Goal: Task Accomplishment & Management: Use online tool/utility

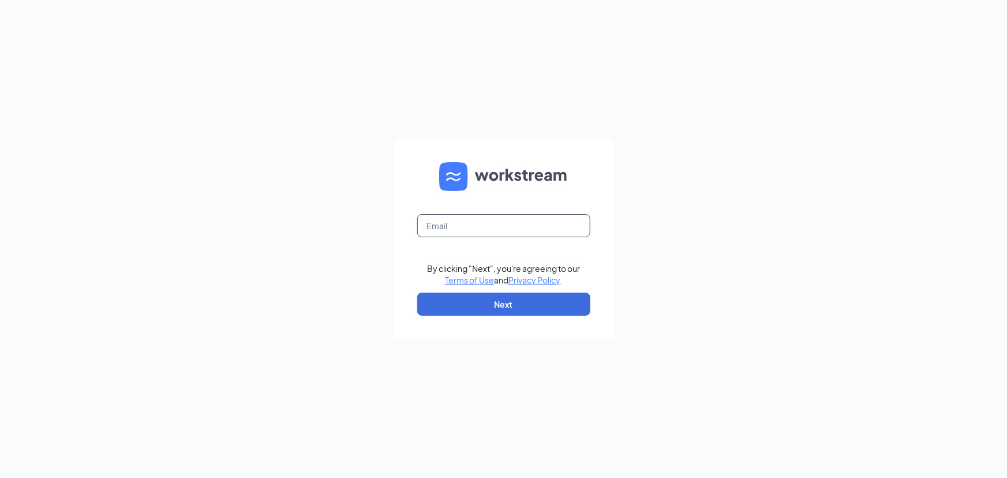
click at [461, 226] on input "text" at bounding box center [503, 225] width 173 height 23
click at [472, 301] on button "Next" at bounding box center [503, 304] width 173 height 23
click at [448, 225] on input "text" at bounding box center [503, 225] width 173 height 23
type input "wendys33@calhounmc.com"
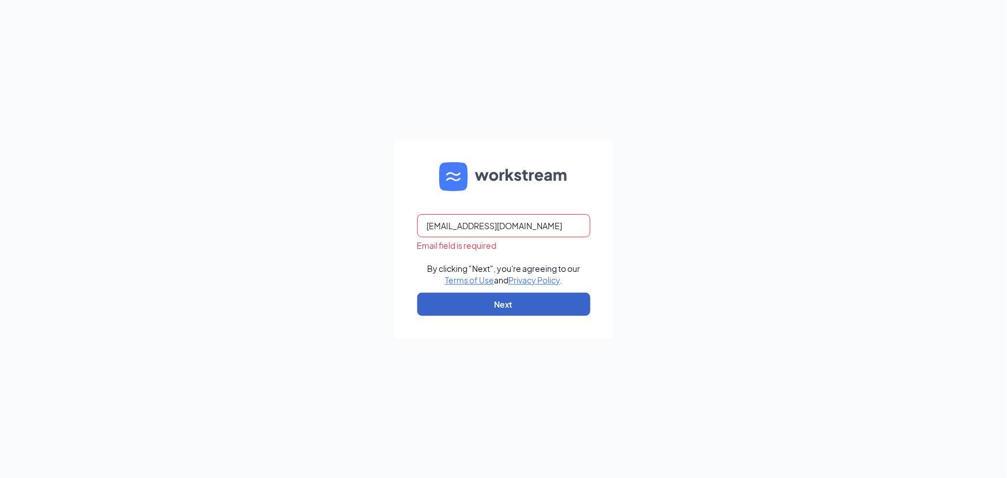
click at [465, 304] on button "Next" at bounding box center [503, 304] width 173 height 23
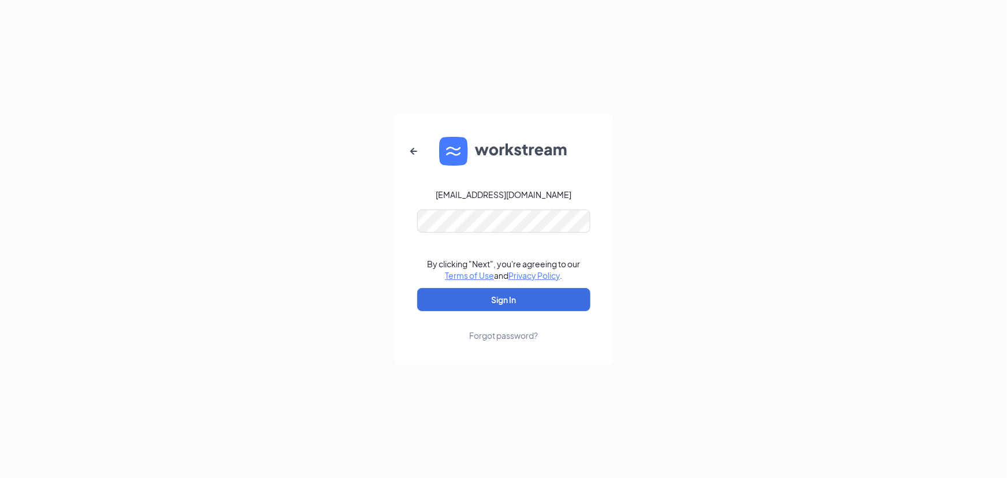
click at [496, 311] on link "Forgot password?" at bounding box center [503, 326] width 69 height 30
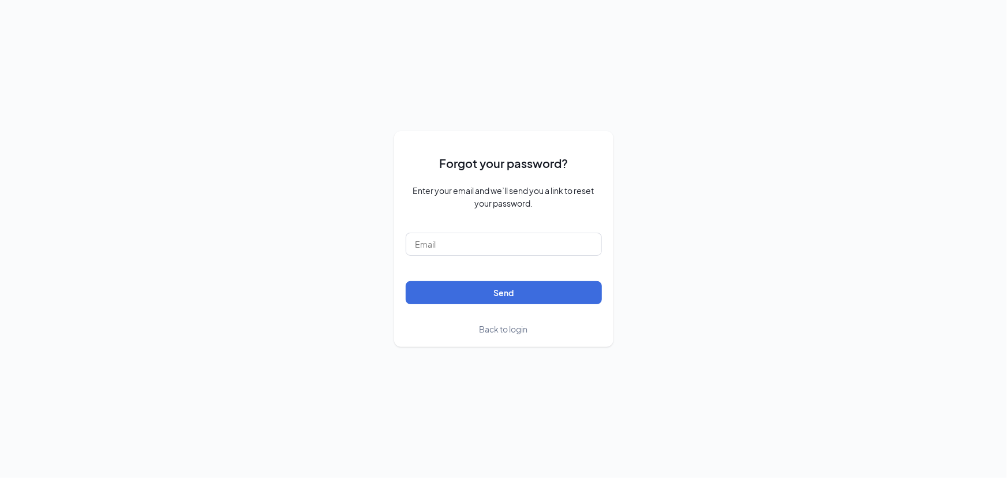
click at [502, 331] on span "Back to login" at bounding box center [504, 329] width 48 height 10
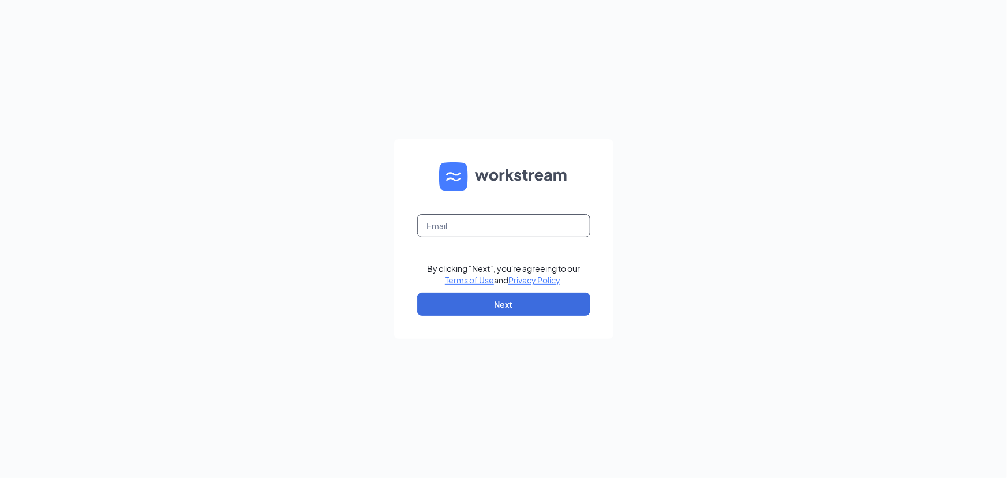
click at [488, 223] on input "text" at bounding box center [503, 225] width 173 height 23
type input "wendys33@calhounmc.com"
click at [466, 304] on button "Next" at bounding box center [503, 304] width 173 height 23
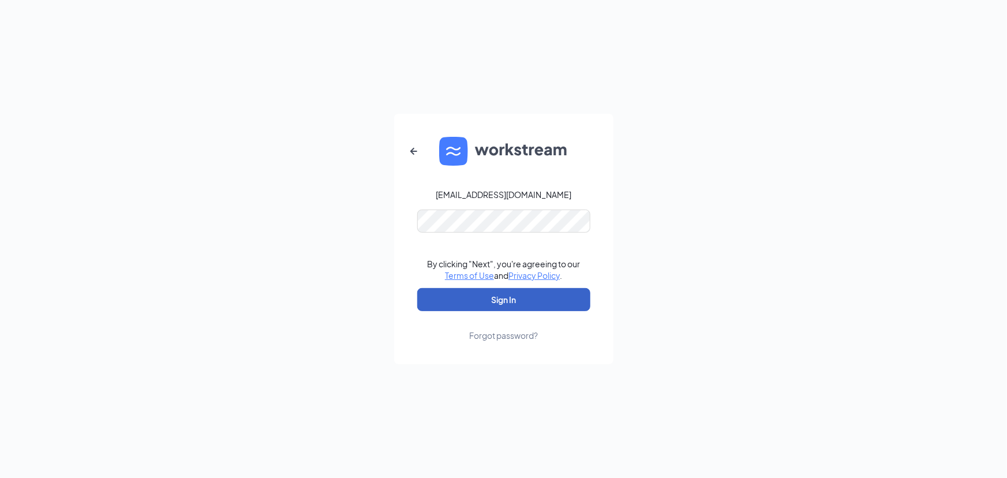
click at [428, 302] on button "Sign In" at bounding box center [503, 299] width 173 height 23
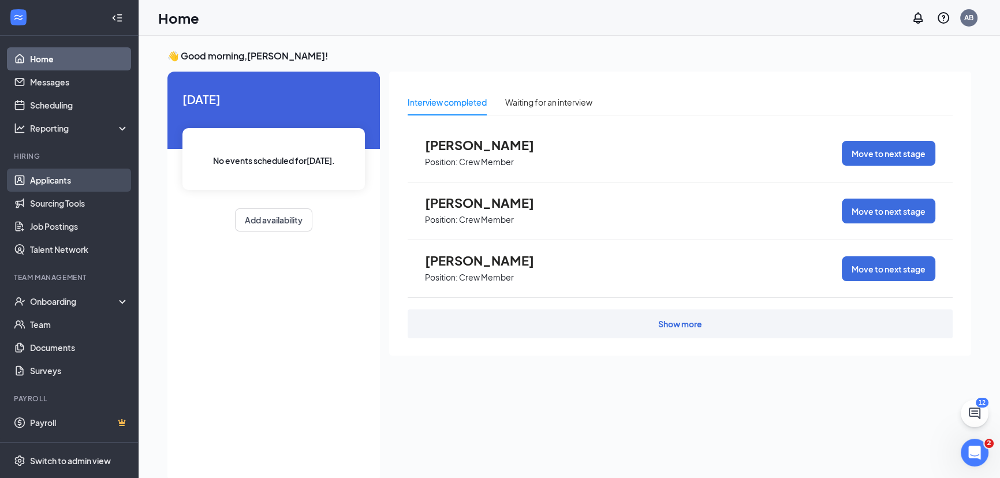
click at [58, 180] on link "Applicants" at bounding box center [79, 180] width 99 height 23
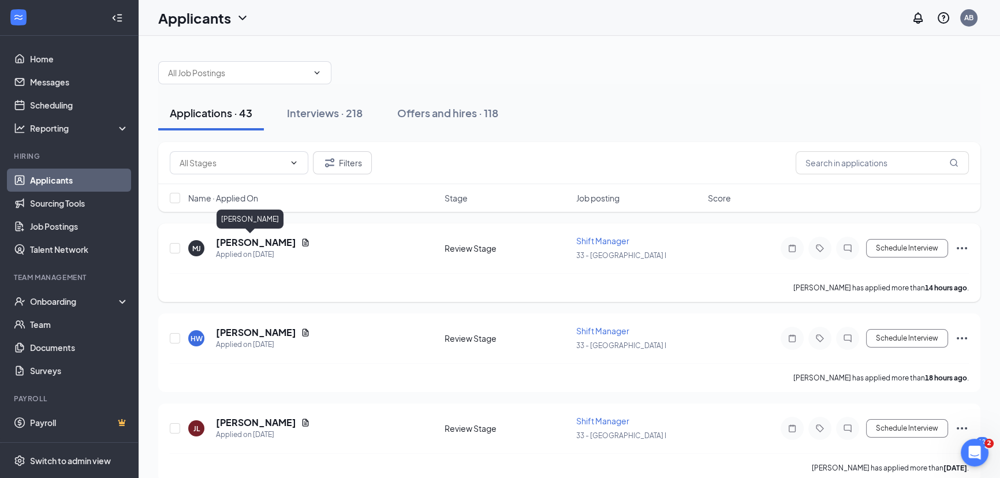
click at [239, 240] on h5 "[PERSON_NAME]" at bounding box center [256, 242] width 80 height 13
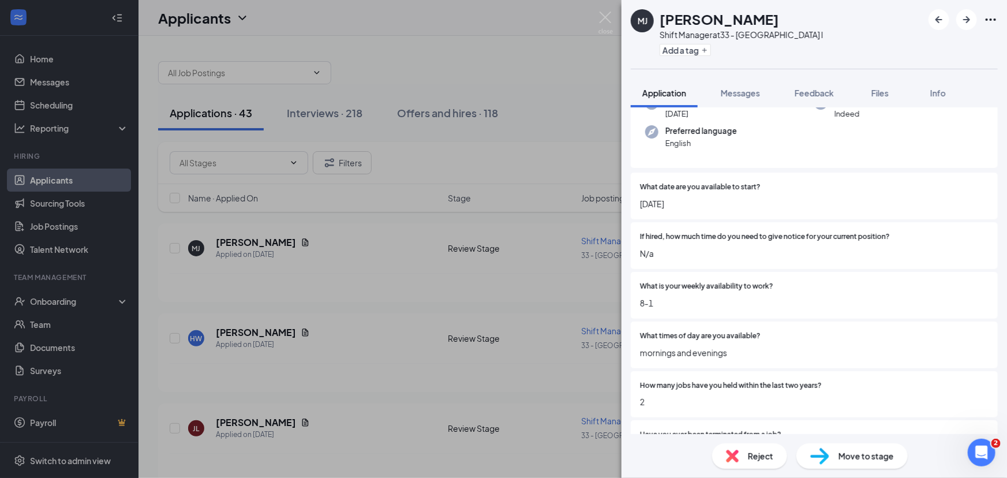
scroll to position [157, 0]
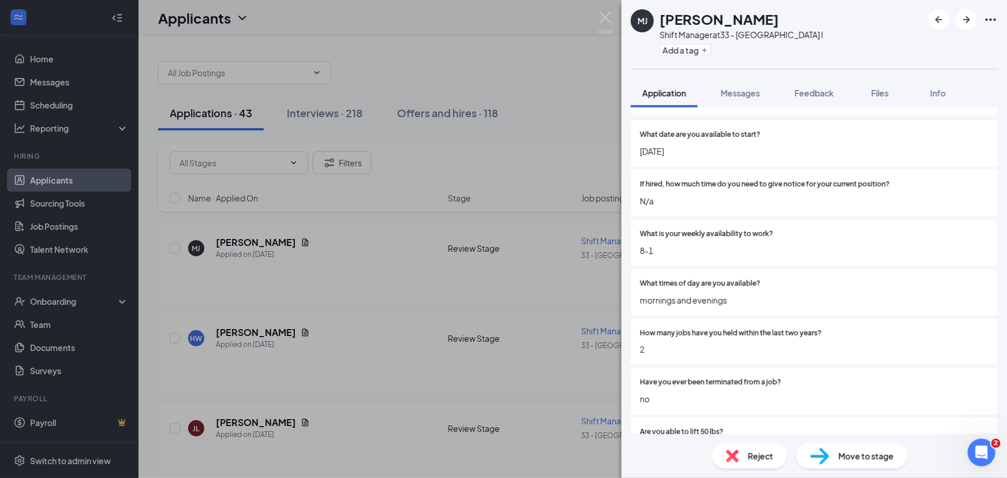
click at [340, 279] on div "[PERSON_NAME] [PERSON_NAME] Shift Manager at 33 - Statesboro I Add a tag Applic…" at bounding box center [503, 239] width 1007 height 478
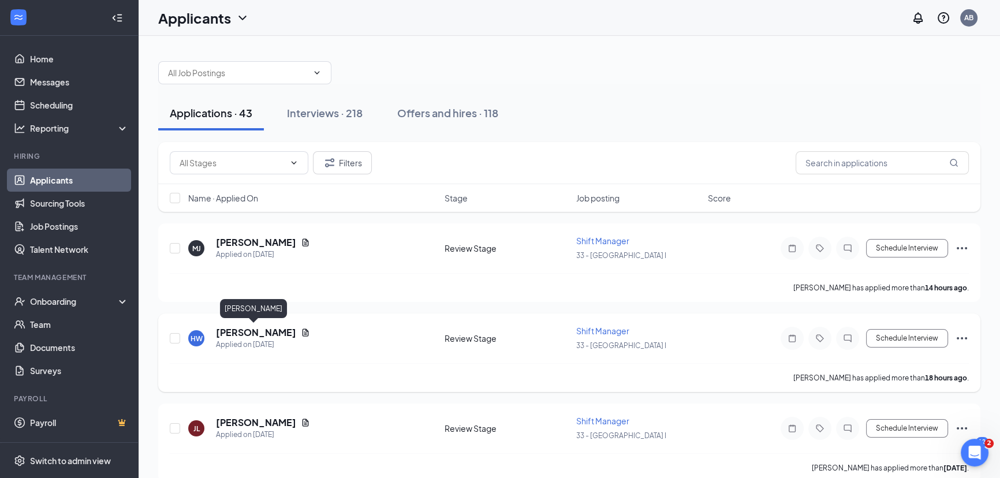
click at [264, 330] on h5 "[PERSON_NAME]" at bounding box center [256, 332] width 80 height 13
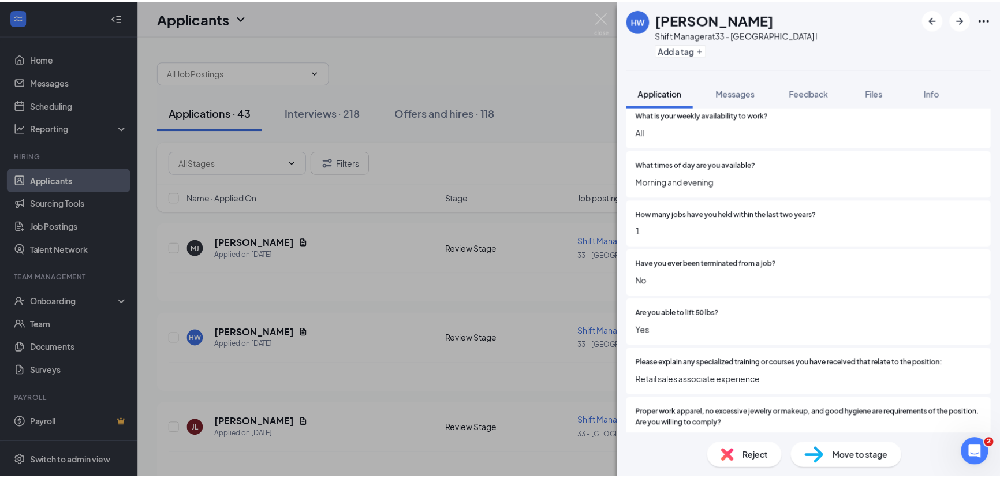
scroll to position [315, 0]
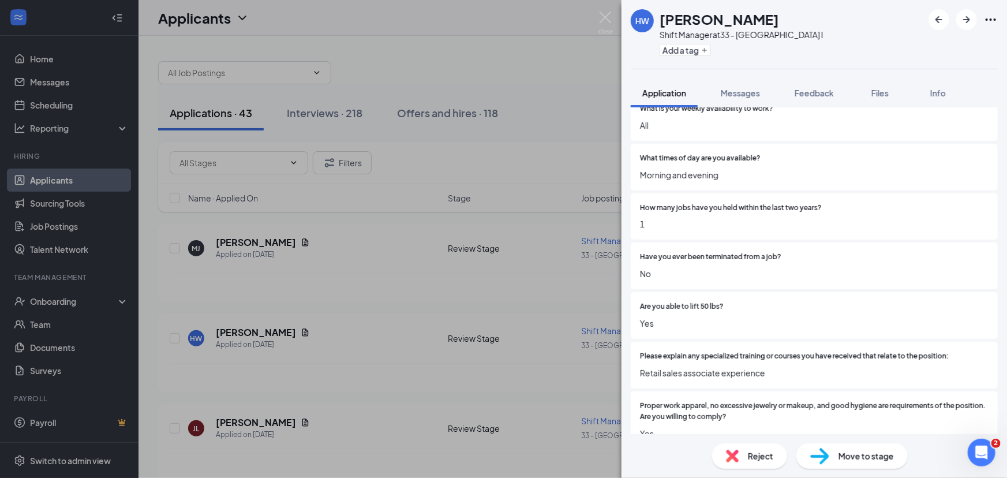
click at [354, 335] on div "HW [PERSON_NAME] Shift Manager at 33 - Statesboro I Add a tag Application Messa…" at bounding box center [503, 239] width 1007 height 478
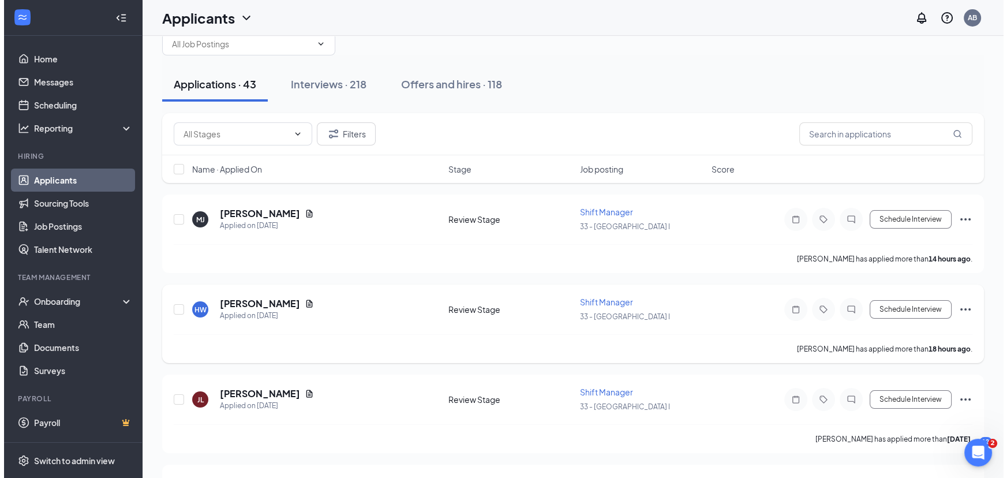
scroll to position [104, 0]
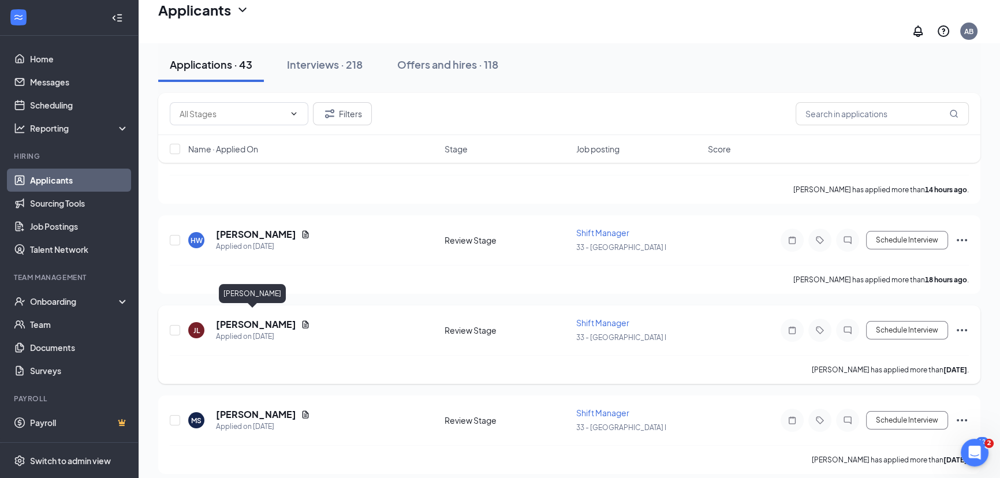
click at [271, 318] on h5 "[PERSON_NAME]" at bounding box center [256, 324] width 80 height 13
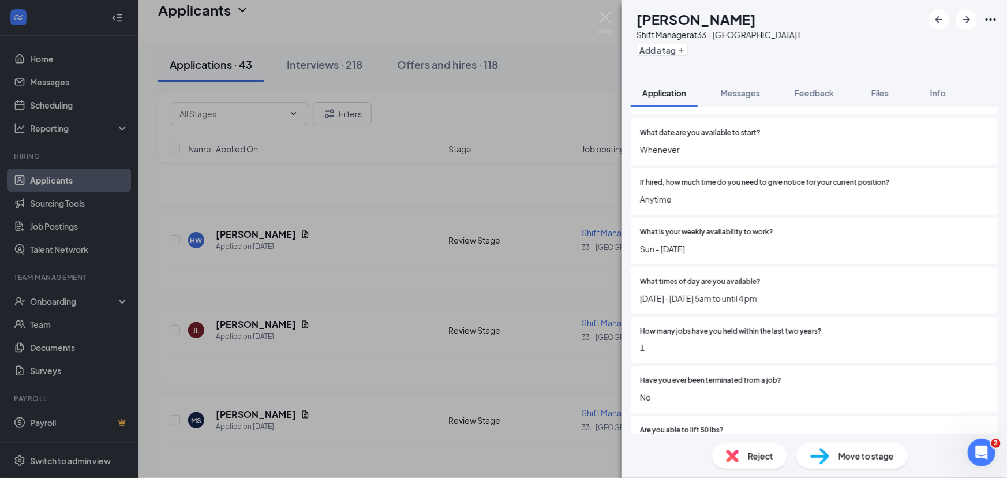
scroll to position [210, 0]
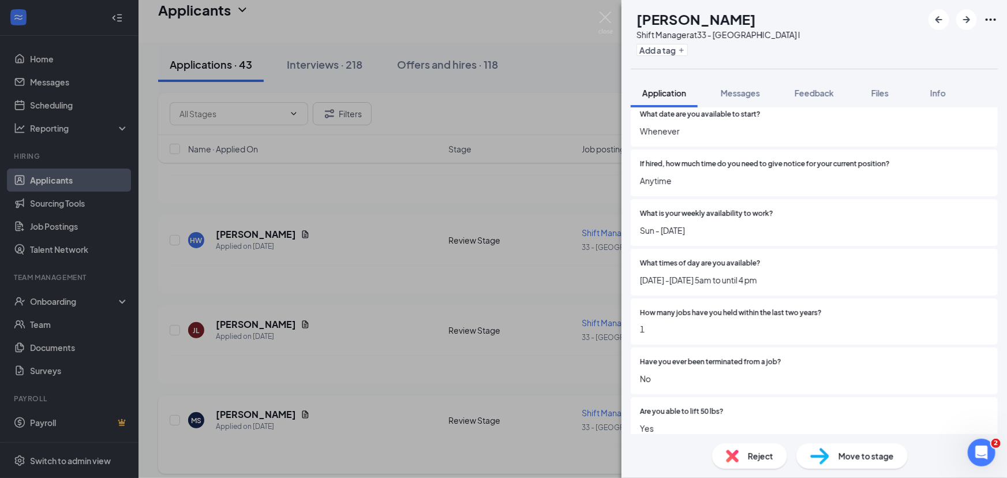
drag, startPoint x: 343, startPoint y: 348, endPoint x: 300, endPoint y: 387, distance: 58.5
click at [344, 348] on div "[PERSON_NAME] [PERSON_NAME] Shift Manager at 33 - Statesboro I Add a tag Applic…" at bounding box center [503, 239] width 1007 height 478
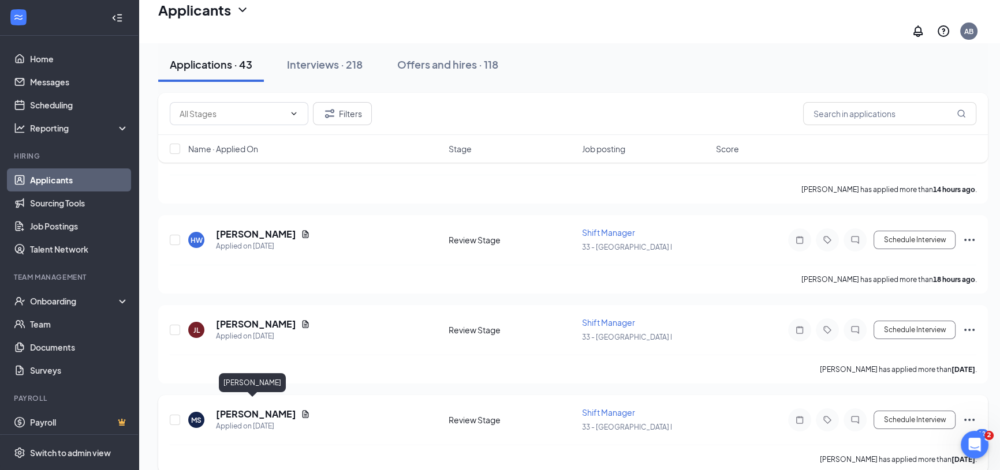
click at [242, 408] on h5 "[PERSON_NAME]" at bounding box center [256, 414] width 80 height 13
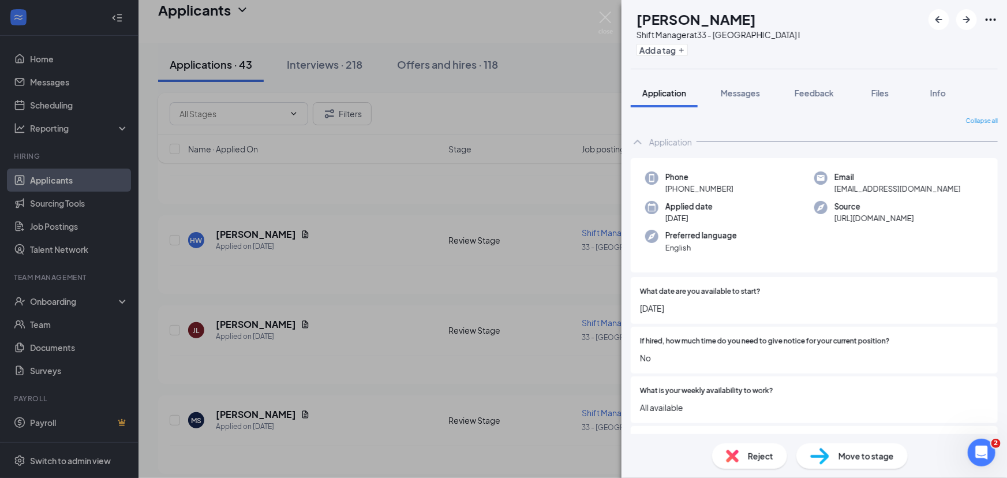
click at [433, 337] on div "[PERSON_NAME] Shift Manager at 33 - Statesboro I Add a tag Application Messages…" at bounding box center [503, 239] width 1007 height 478
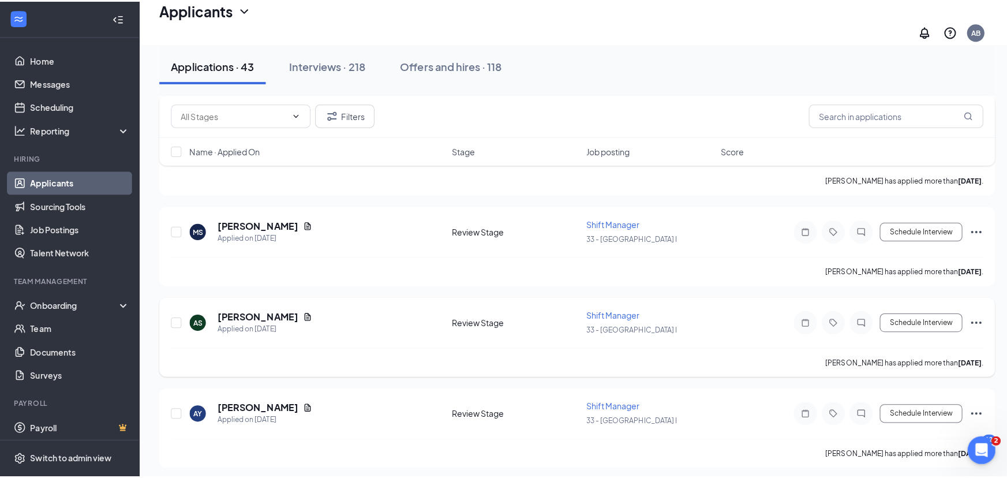
scroll to position [315, 0]
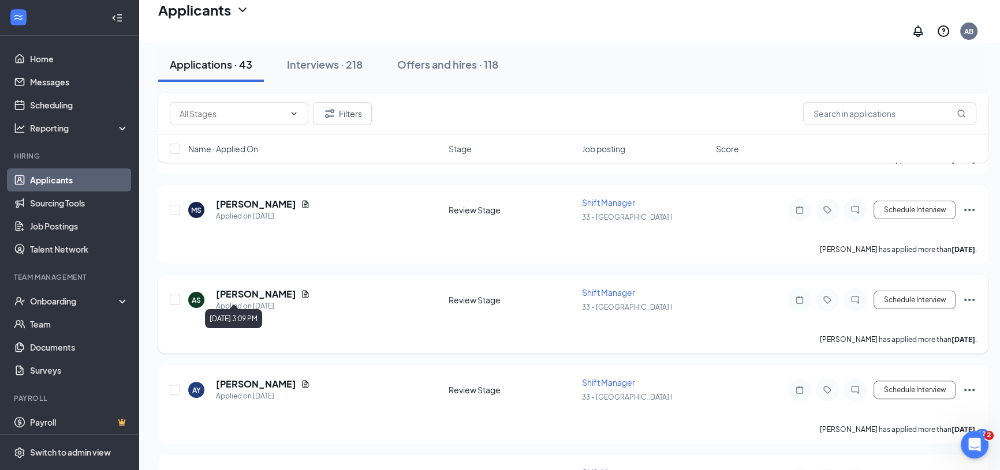
click at [262, 301] on div "Applied on [DATE]" at bounding box center [263, 307] width 94 height 12
click at [258, 288] on h5 "[PERSON_NAME]" at bounding box center [256, 294] width 80 height 13
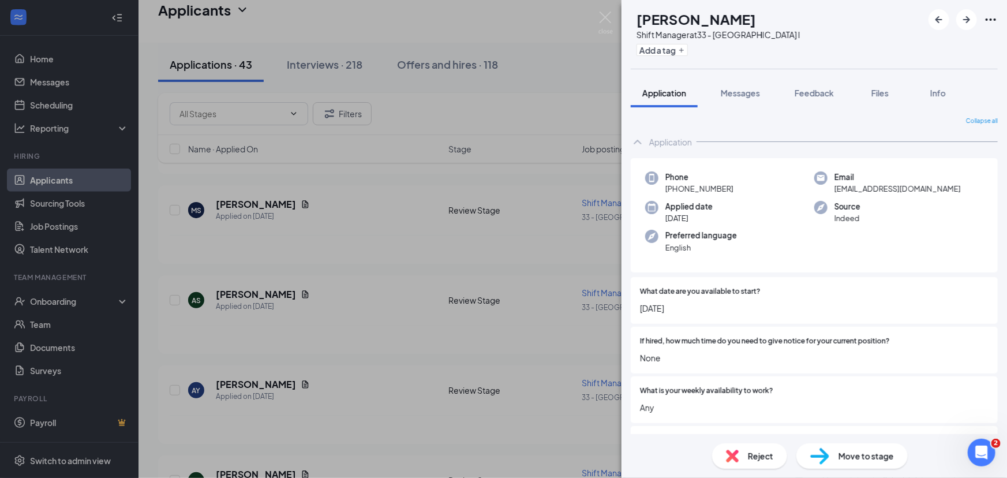
click at [375, 211] on div "AS [PERSON_NAME] Shift Manager at 33 - Statesboro I Add a tag Application Messa…" at bounding box center [503, 239] width 1007 height 478
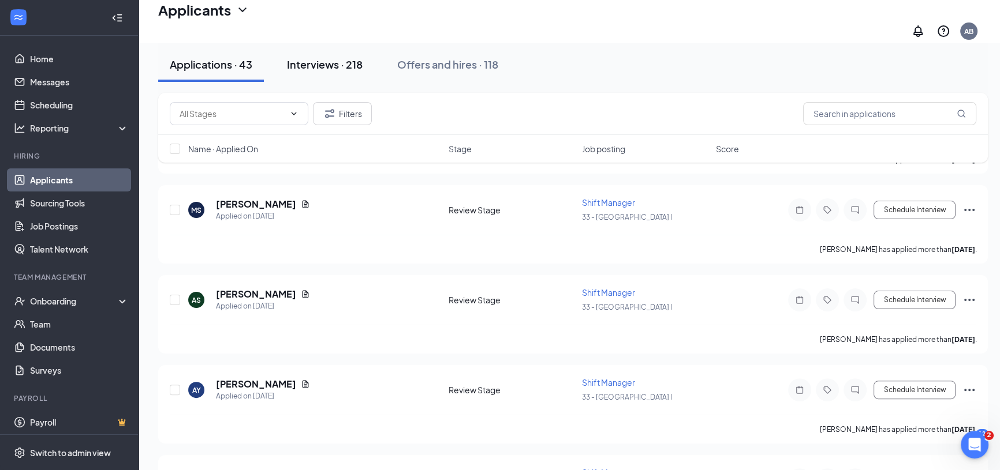
click at [294, 63] on div "Interviews · 218" at bounding box center [325, 64] width 76 height 14
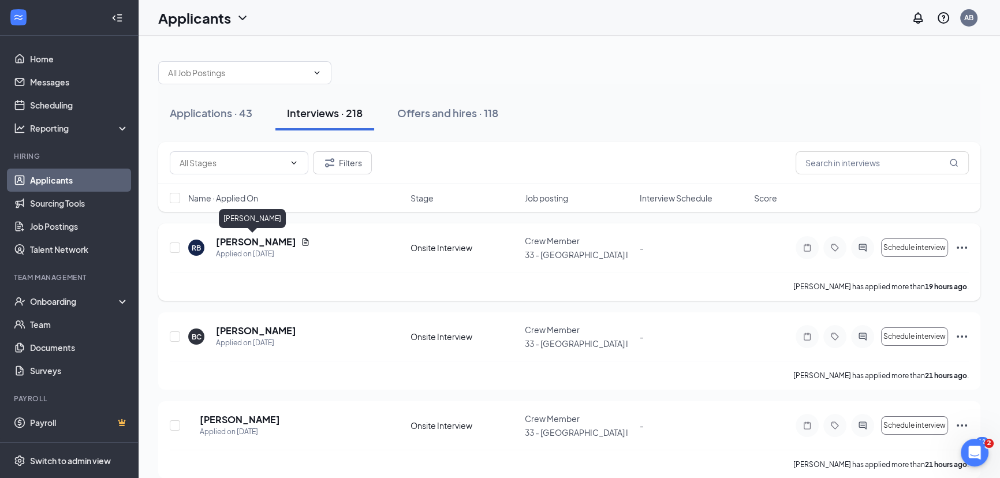
click at [240, 239] on h5 "[PERSON_NAME]" at bounding box center [256, 242] width 80 height 13
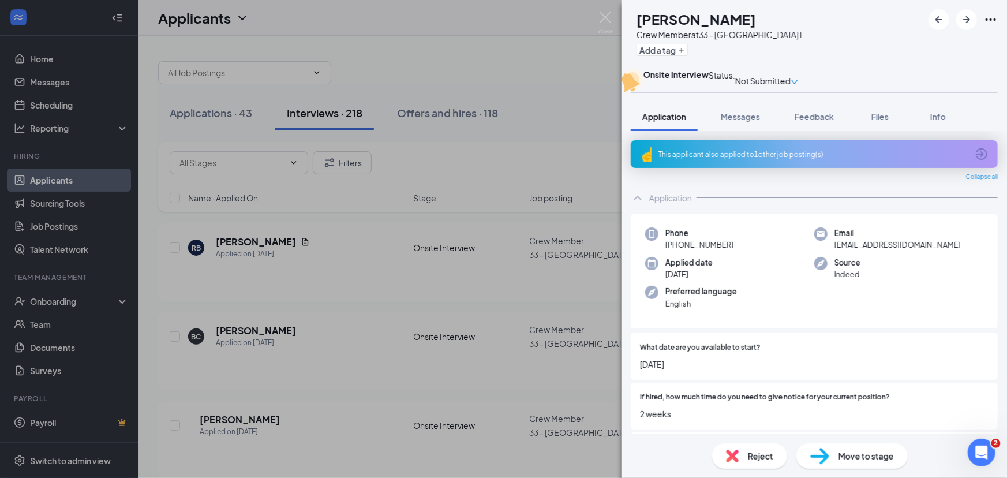
click at [289, 324] on div "RB [PERSON_NAME] Crew Member at 33 - Statesboro I Add a tag Onsite Interview St…" at bounding box center [503, 239] width 1007 height 478
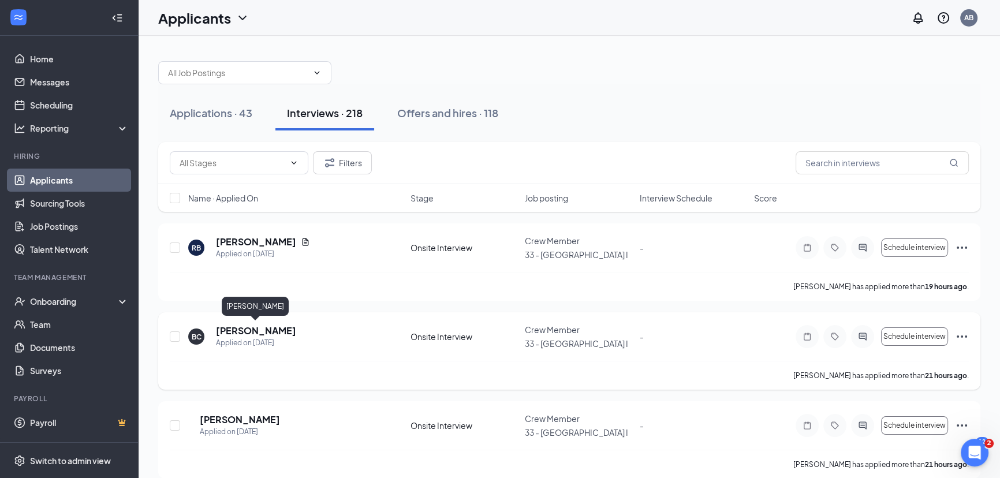
click at [280, 327] on h5 "[PERSON_NAME]" at bounding box center [256, 330] width 80 height 13
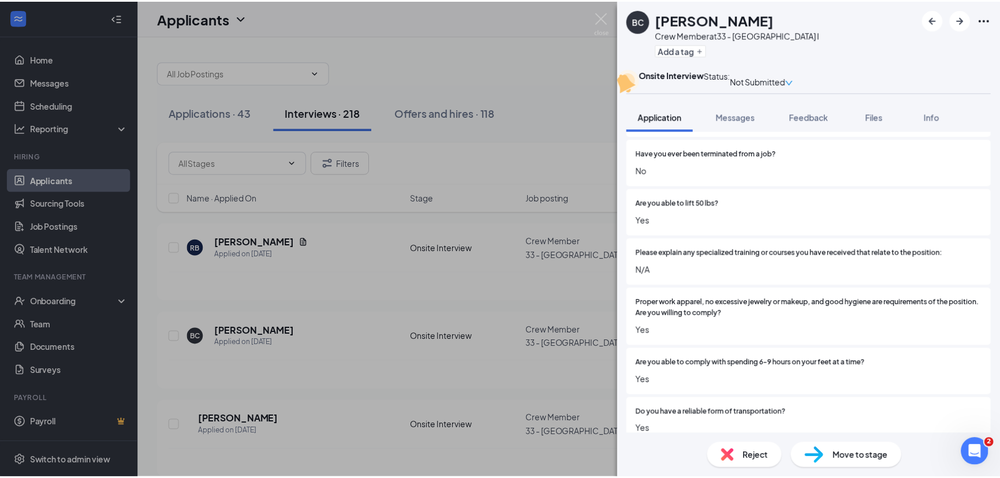
scroll to position [420, 0]
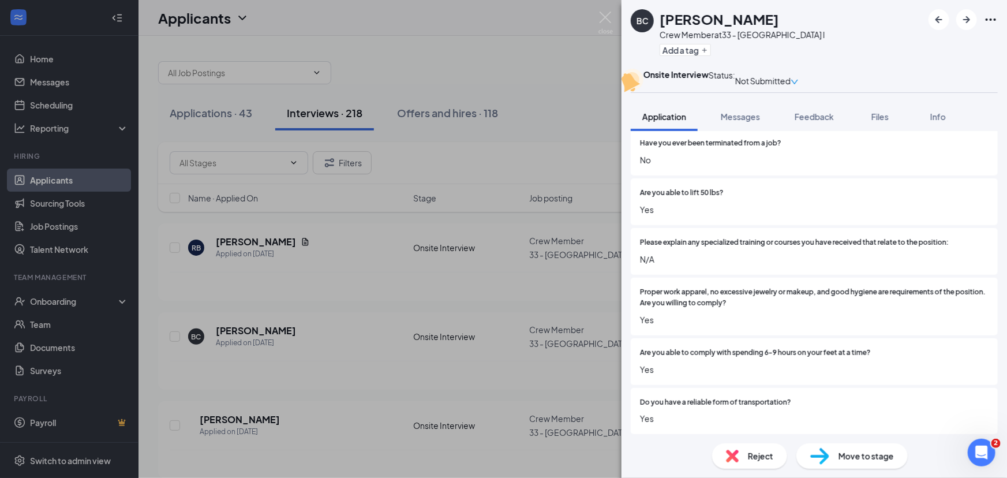
click at [238, 369] on div "BC [PERSON_NAME] Crew Member at 33 - Statesboro I Add a tag Onsite Interview St…" at bounding box center [503, 239] width 1007 height 478
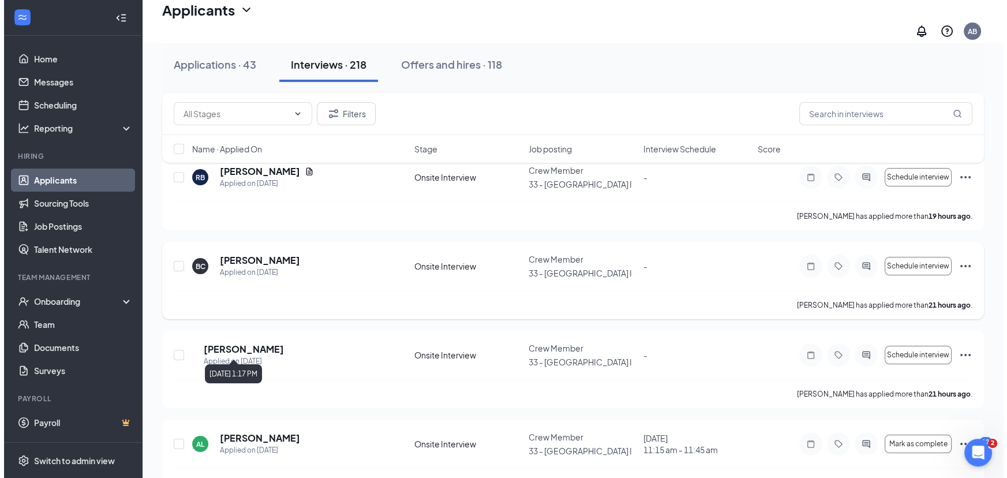
scroll to position [104, 0]
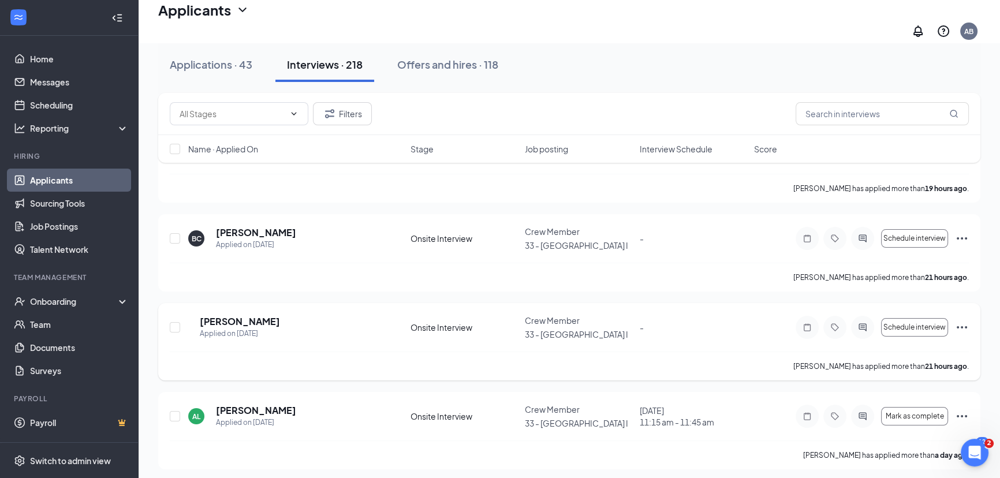
click at [254, 330] on div "AT [PERSON_NAME] Applied on [DATE] Onsite Interview Crew Member 33 - [GEOGRAPHI…" at bounding box center [569, 333] width 799 height 37
click at [263, 315] on h5 "[PERSON_NAME]" at bounding box center [240, 321] width 80 height 13
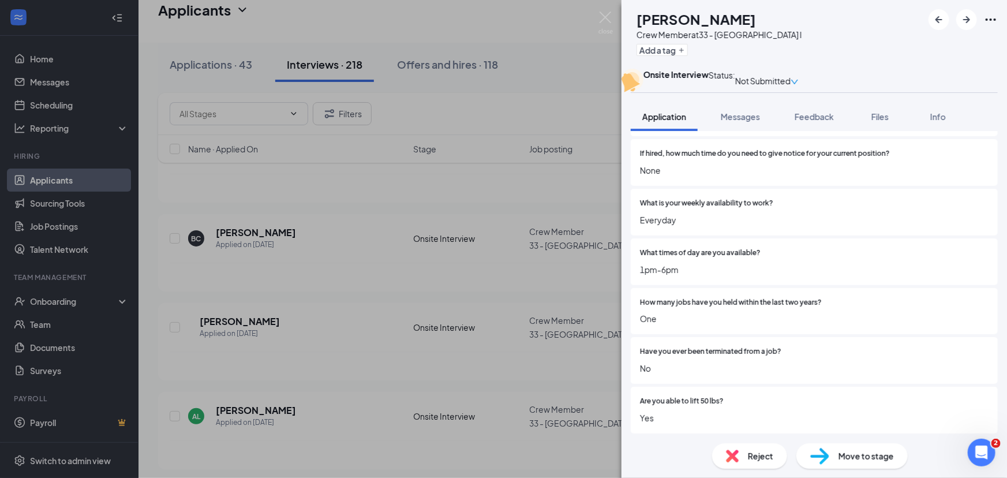
scroll to position [262, 0]
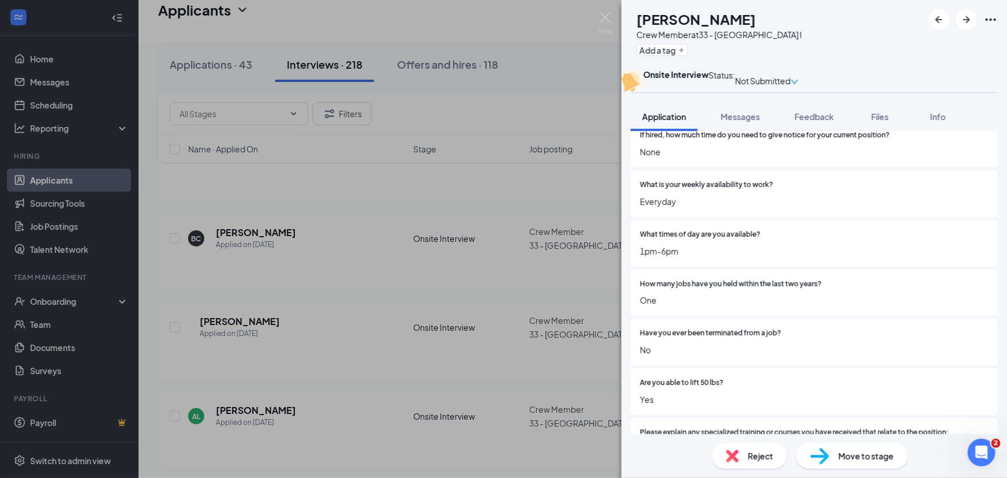
click at [317, 298] on div "AT [PERSON_NAME] Crew Member at 33 - Statesboro I Add a tag Onsite Interview St…" at bounding box center [503, 239] width 1007 height 478
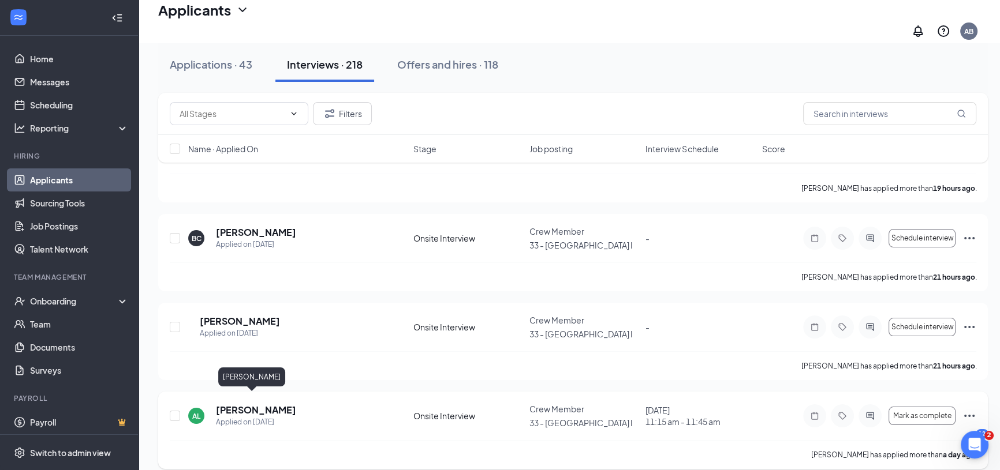
click at [259, 404] on h5 "[PERSON_NAME]" at bounding box center [256, 410] width 80 height 13
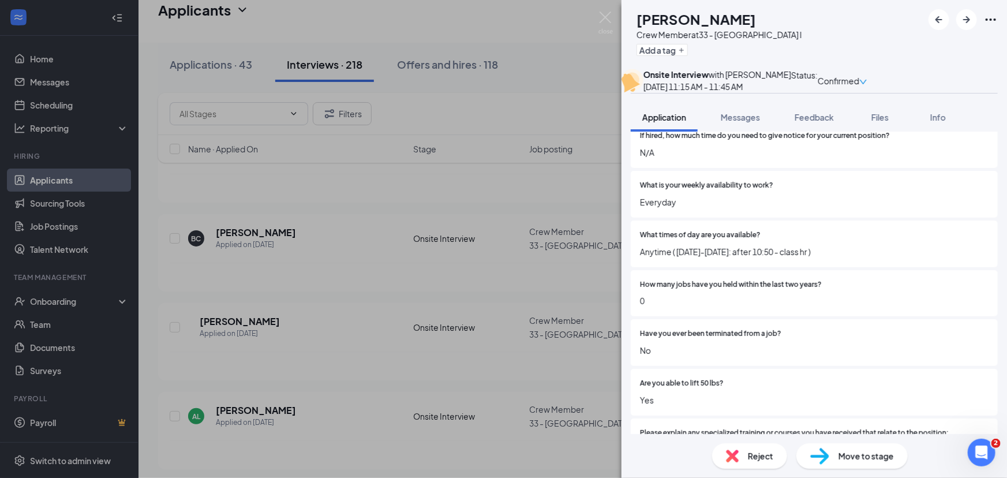
scroll to position [420, 0]
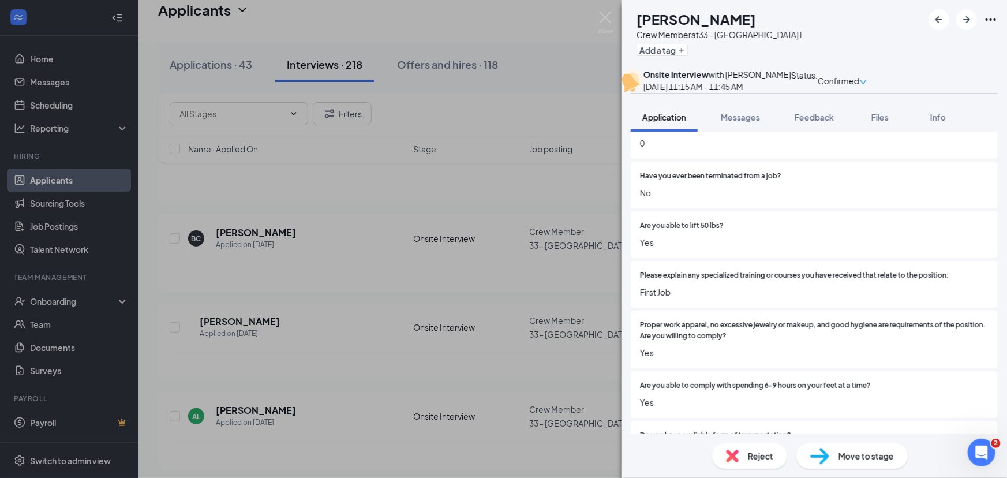
click at [305, 299] on div "AL [PERSON_NAME] Crew Member at 33 - Statesboro I Add a tag Onsite Interview wi…" at bounding box center [503, 239] width 1007 height 478
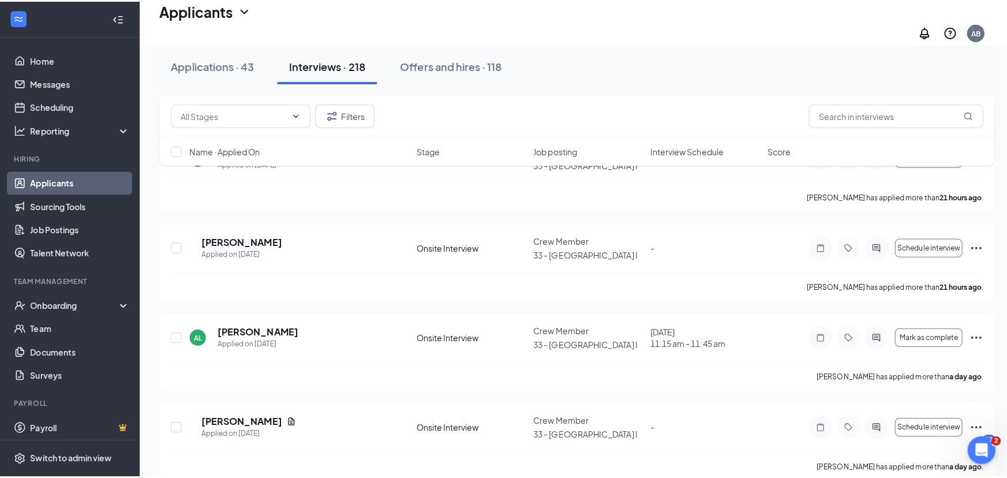
scroll to position [315, 0]
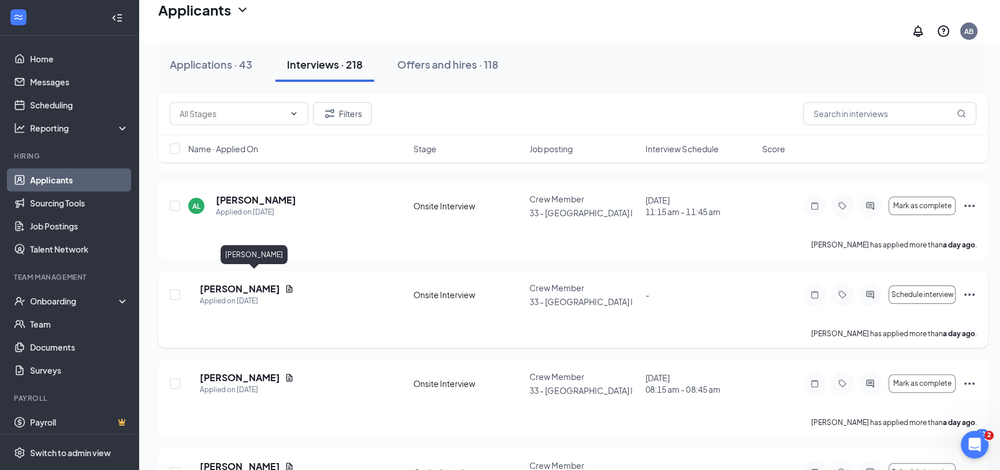
click at [268, 283] on h5 "[PERSON_NAME]" at bounding box center [240, 289] width 80 height 13
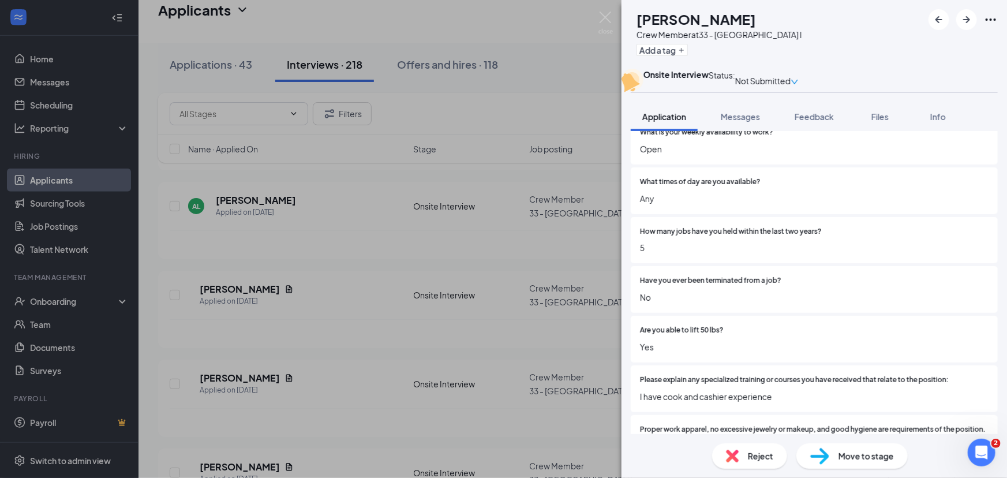
scroll to position [367, 0]
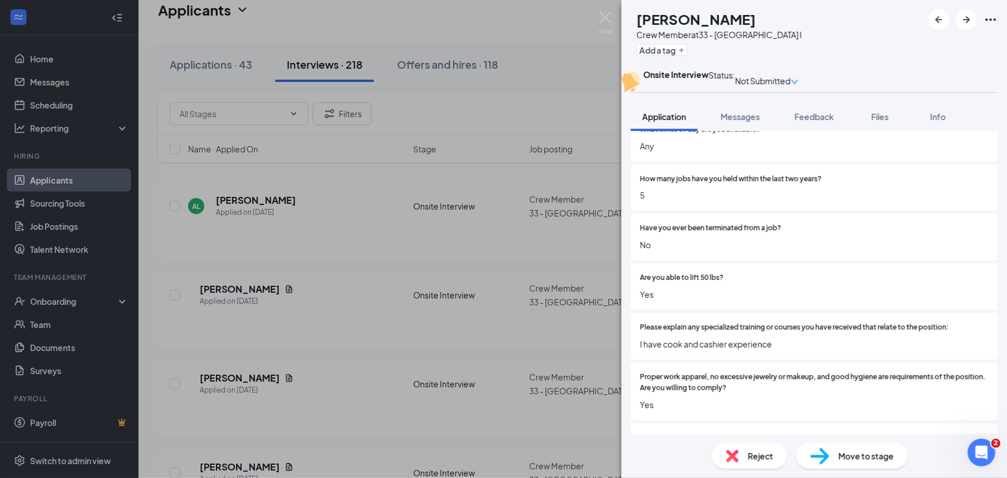
click at [316, 255] on div "[PERSON_NAME] [PERSON_NAME] Crew Member at 33 - Statesboro I Add a tag Onsite I…" at bounding box center [503, 239] width 1007 height 478
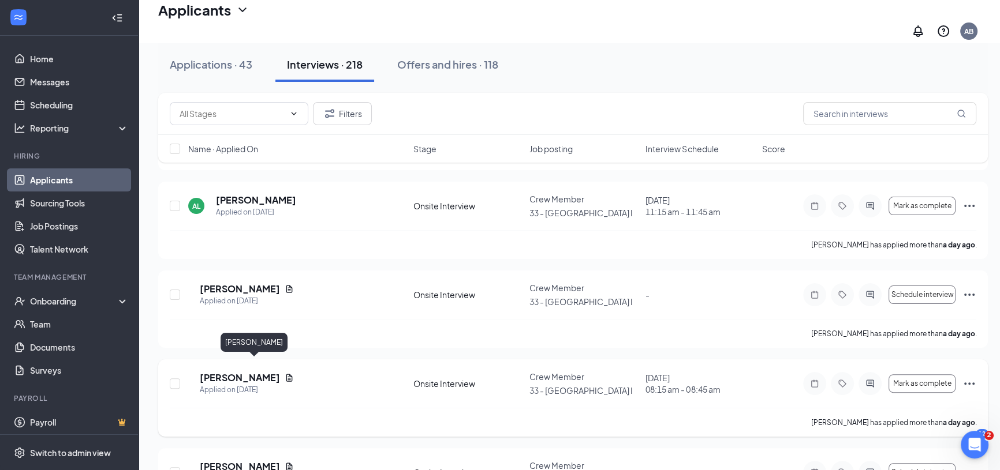
click at [256, 372] on h5 "[PERSON_NAME]" at bounding box center [240, 378] width 80 height 13
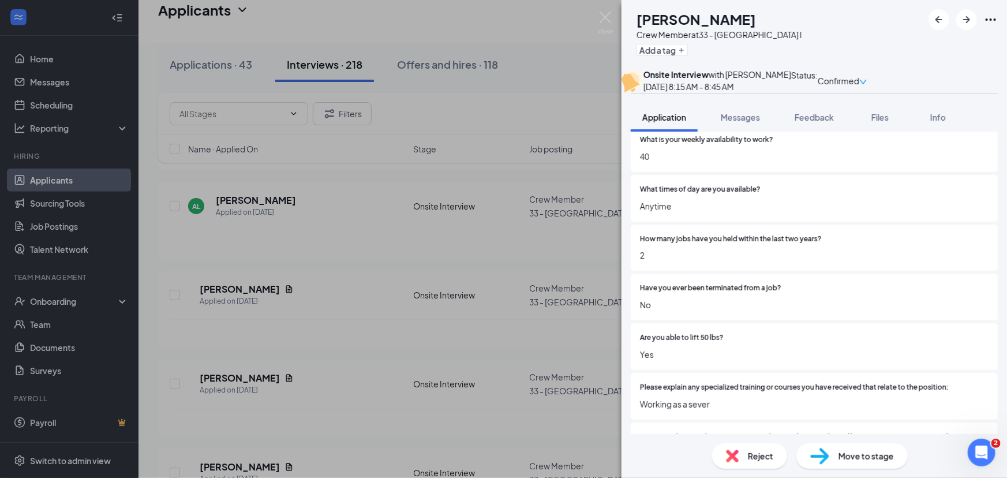
scroll to position [315, 0]
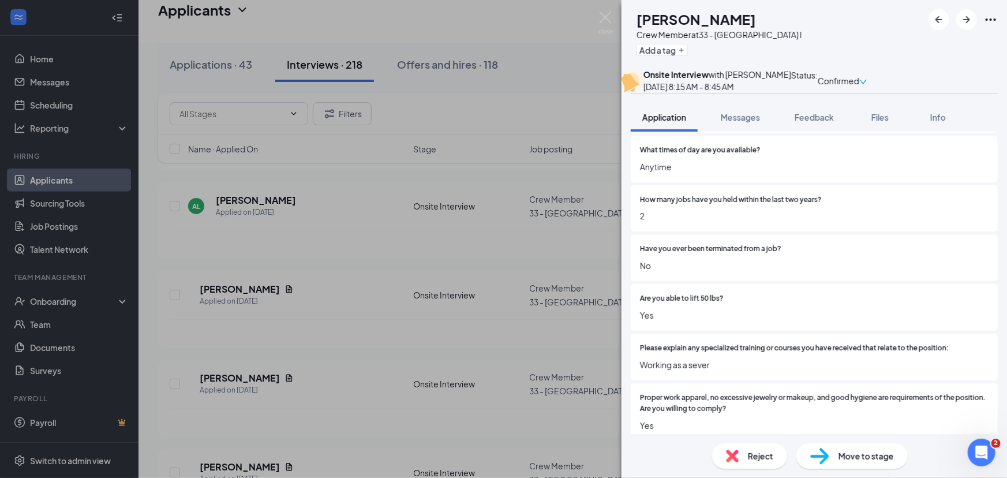
click at [272, 335] on div "[PERSON_NAME] Crew Member at 33 - Statesboro I Add a tag Onsite Interview with …" at bounding box center [503, 239] width 1007 height 478
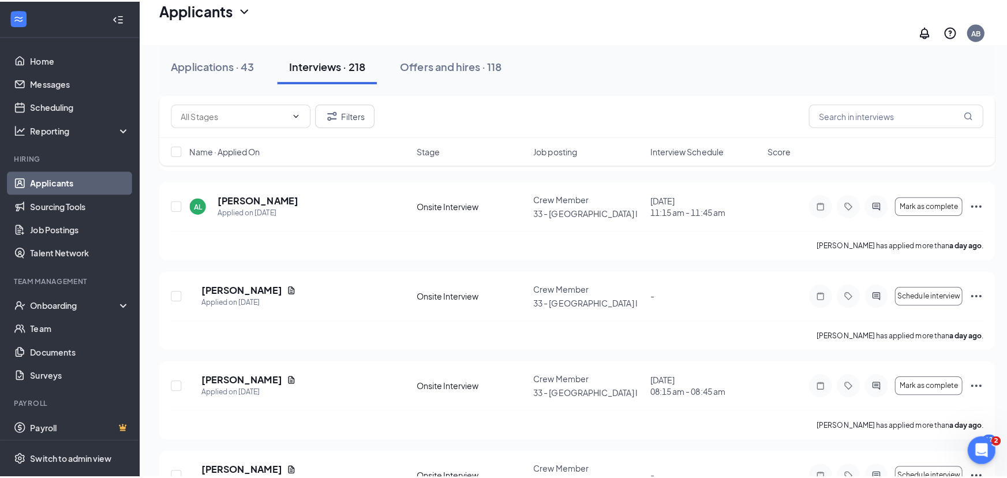
scroll to position [420, 0]
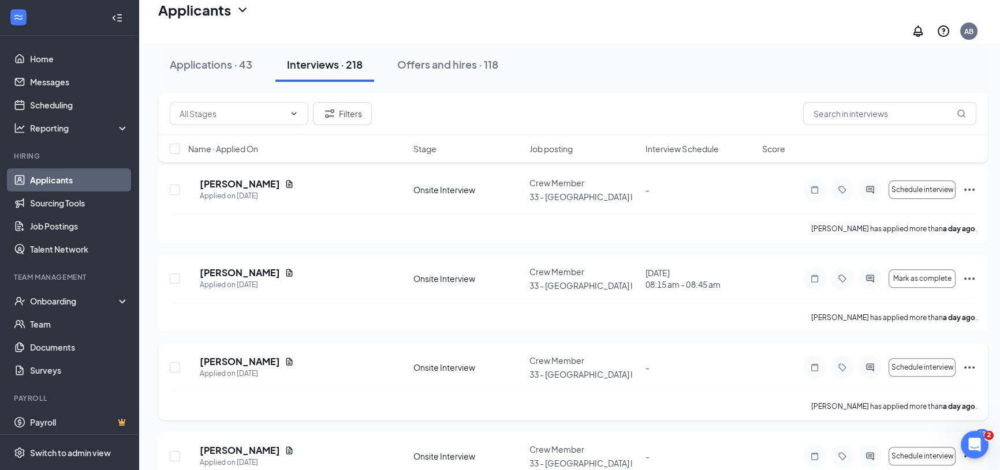
click at [267, 343] on div "SS [PERSON_NAME] Applied on [DATE] Onsite Interview Crew Member 33 - [GEOGRAPHI…" at bounding box center [572, 381] width 829 height 77
click at [265, 356] on h5 "[PERSON_NAME]" at bounding box center [240, 362] width 80 height 13
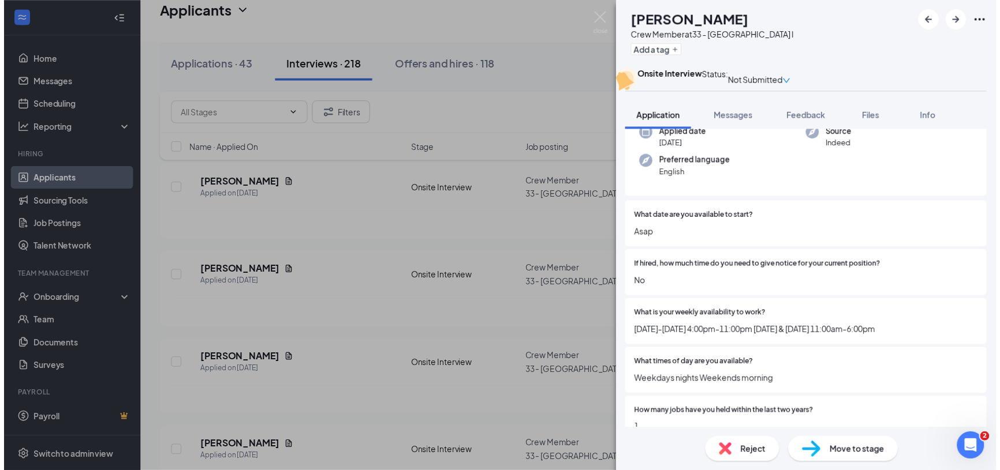
scroll to position [157, 0]
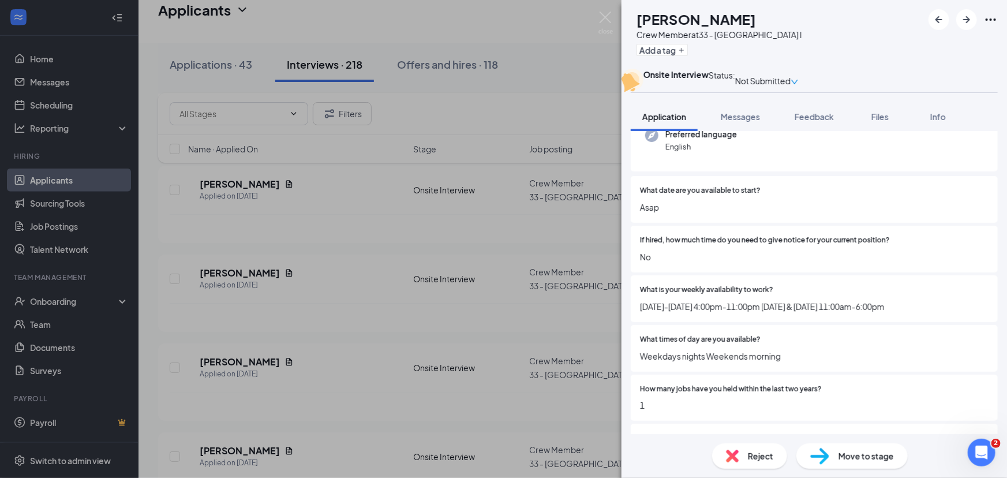
click at [263, 352] on div "SS [PERSON_NAME] Crew Member at 33 - Statesboro I Add a tag Onsite Interview St…" at bounding box center [503, 239] width 1007 height 478
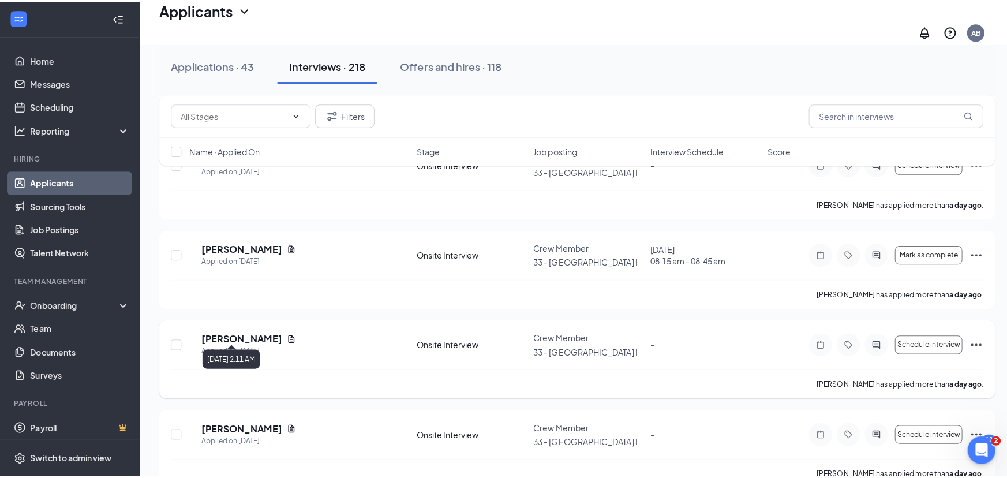
scroll to position [472, 0]
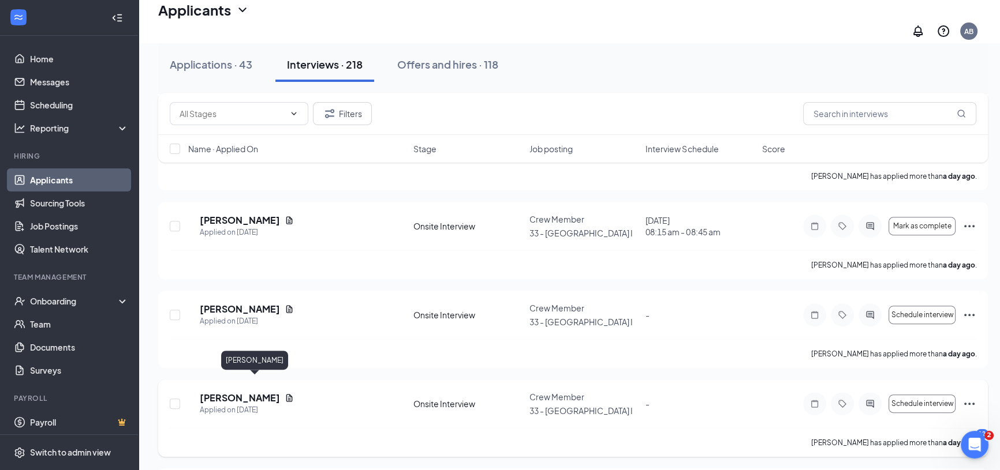
click at [240, 392] on h5 "[PERSON_NAME]" at bounding box center [240, 398] width 80 height 13
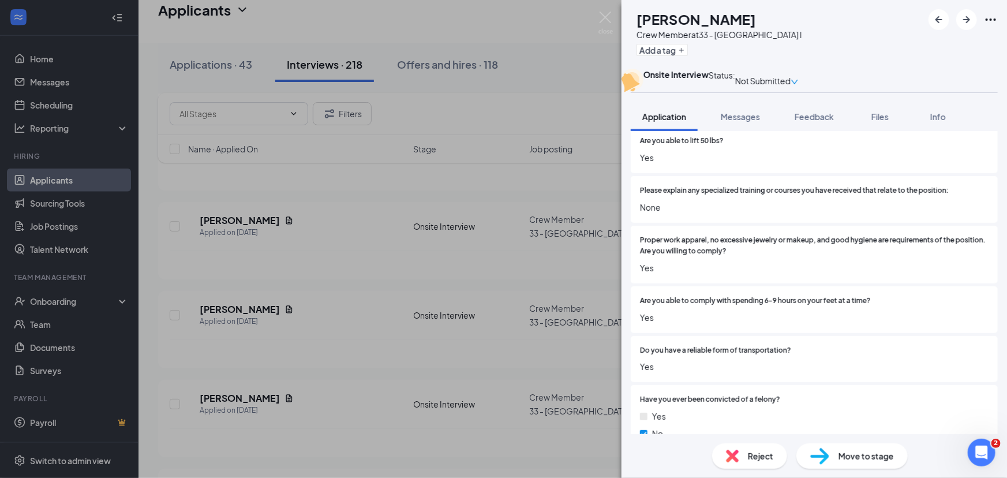
scroll to position [472, 0]
click at [335, 222] on div "CT [PERSON_NAME] Crew Member at 33 - Statesboro I Add a tag Onsite Interview St…" at bounding box center [503, 239] width 1007 height 478
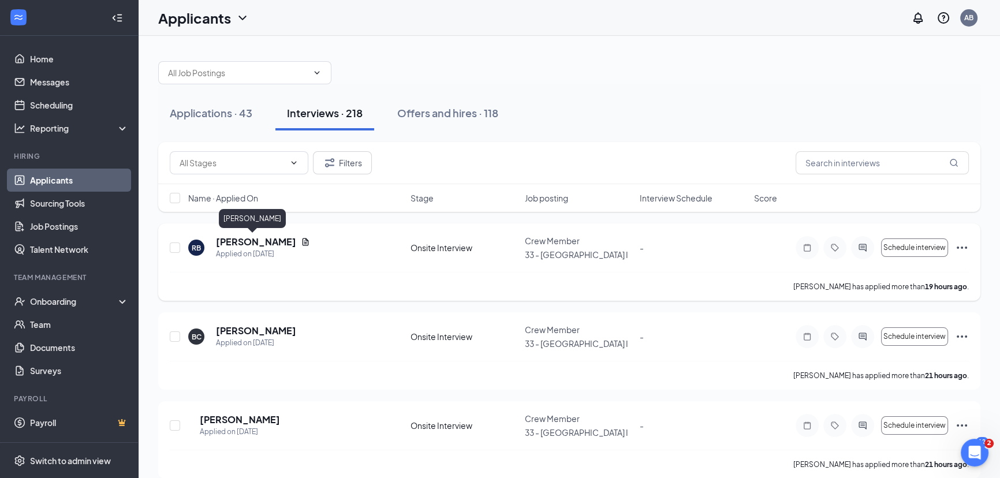
click at [248, 240] on h5 "[PERSON_NAME]" at bounding box center [256, 242] width 80 height 13
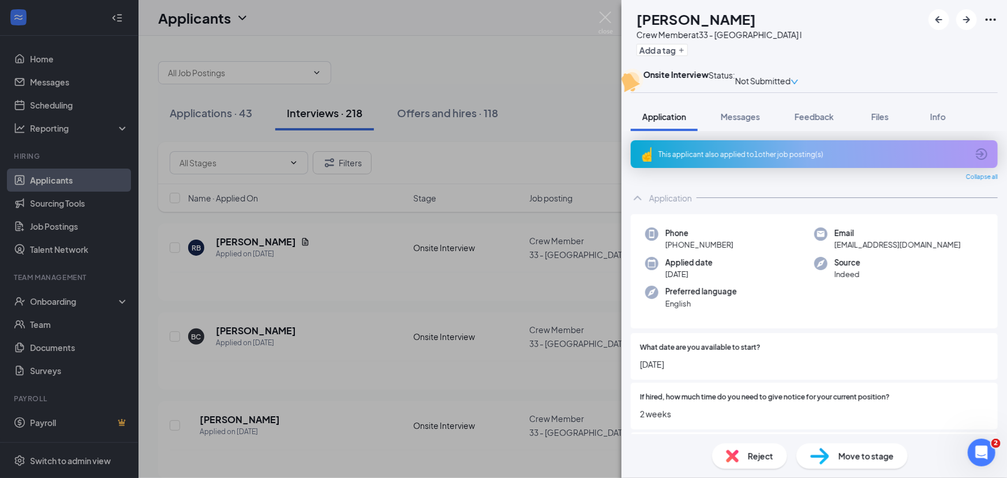
click at [290, 288] on div "RB [PERSON_NAME] Crew Member at 33 - Statesboro I Add a tag Onsite Interview St…" at bounding box center [503, 239] width 1007 height 478
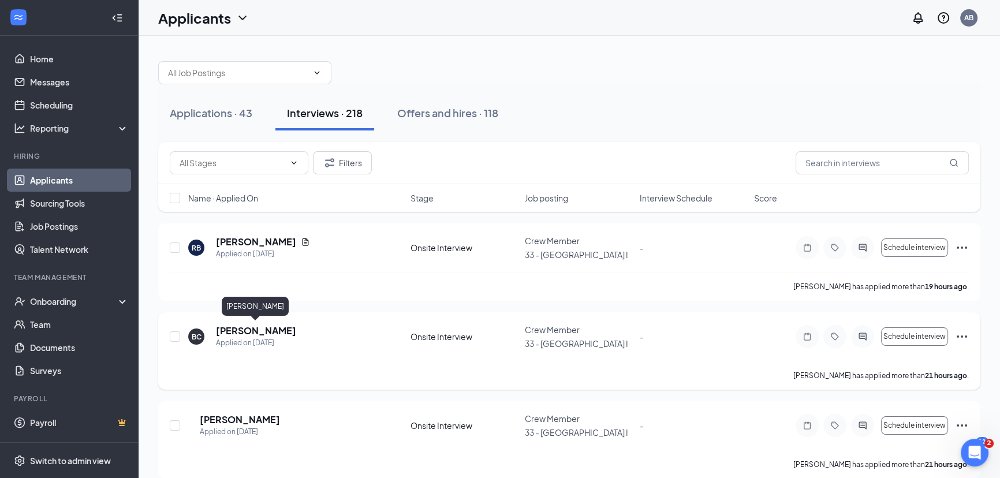
click at [277, 331] on h5 "[PERSON_NAME]" at bounding box center [256, 330] width 80 height 13
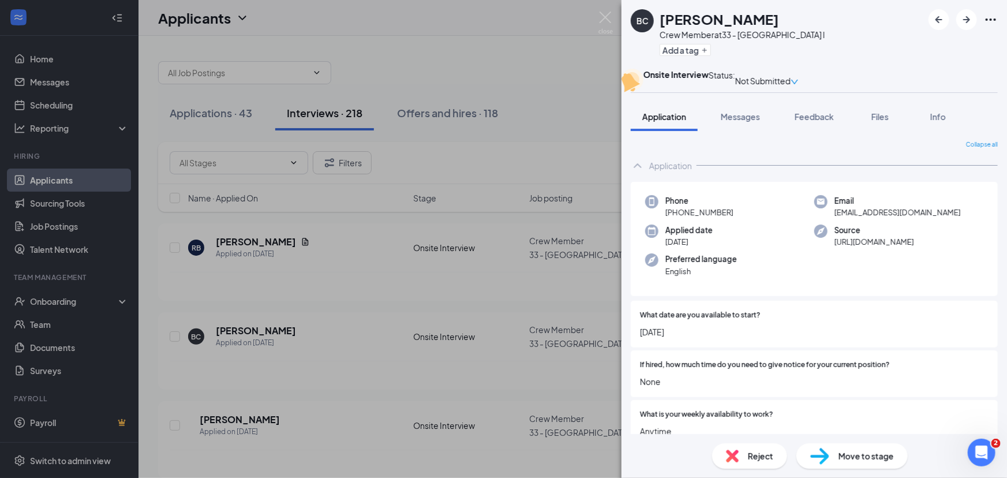
drag, startPoint x: 686, startPoint y: 300, endPoint x: 533, endPoint y: 352, distance: 161.7
drag, startPoint x: 533, startPoint y: 352, endPoint x: 480, endPoint y: 290, distance: 81.8
click at [480, 290] on div "BC [PERSON_NAME] Crew Member at 33 - Statesboro I Add a tag Onsite Interview St…" at bounding box center [503, 239] width 1007 height 478
click at [233, 423] on div "BC [PERSON_NAME] Crew Member at 33 - Statesboro I Add a tag Onsite Interview St…" at bounding box center [503, 239] width 1007 height 478
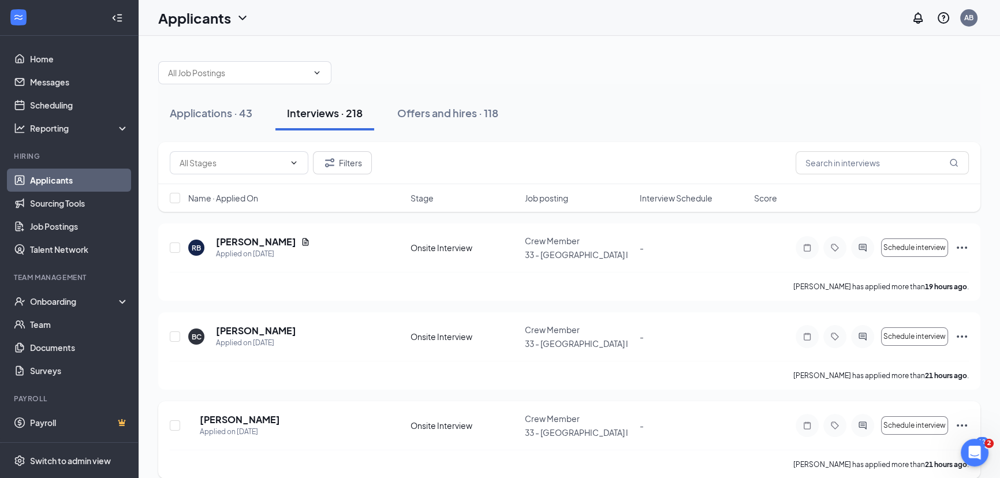
click at [238, 414] on h5 "[PERSON_NAME]" at bounding box center [240, 419] width 80 height 13
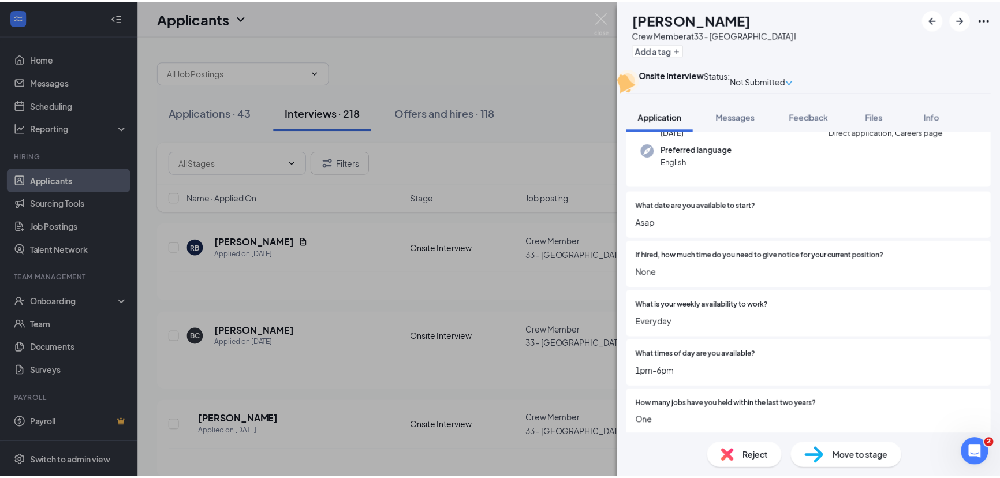
scroll to position [157, 0]
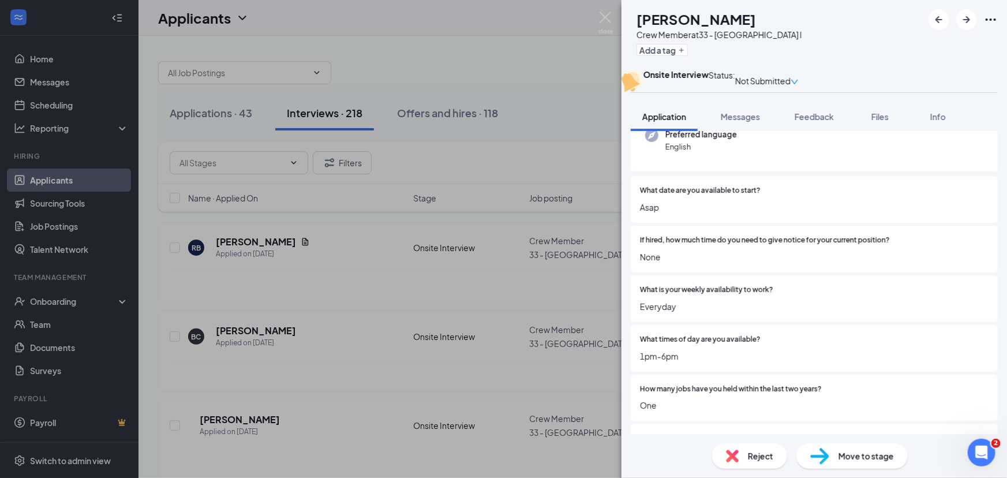
click at [311, 410] on div "AT [PERSON_NAME] Crew Member at 33 - Statesboro I Add a tag Onsite Interview St…" at bounding box center [503, 239] width 1007 height 478
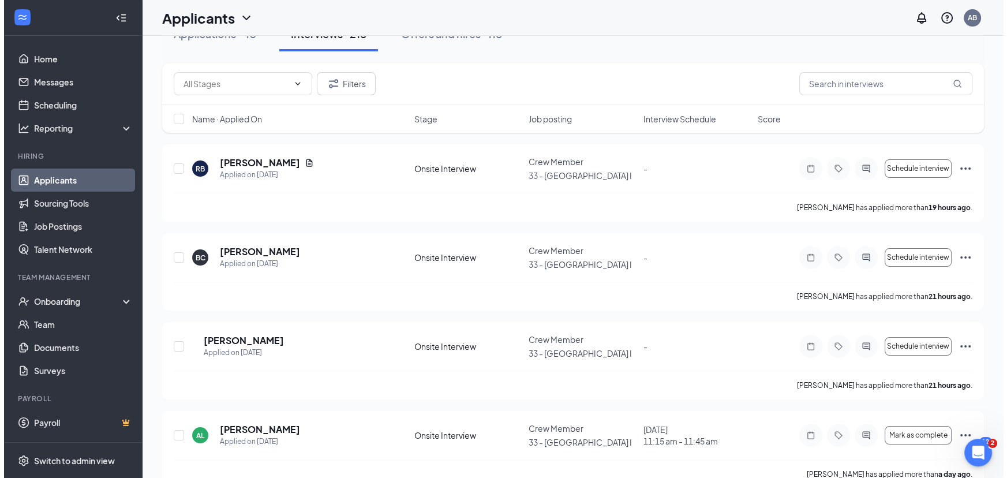
scroll to position [104, 0]
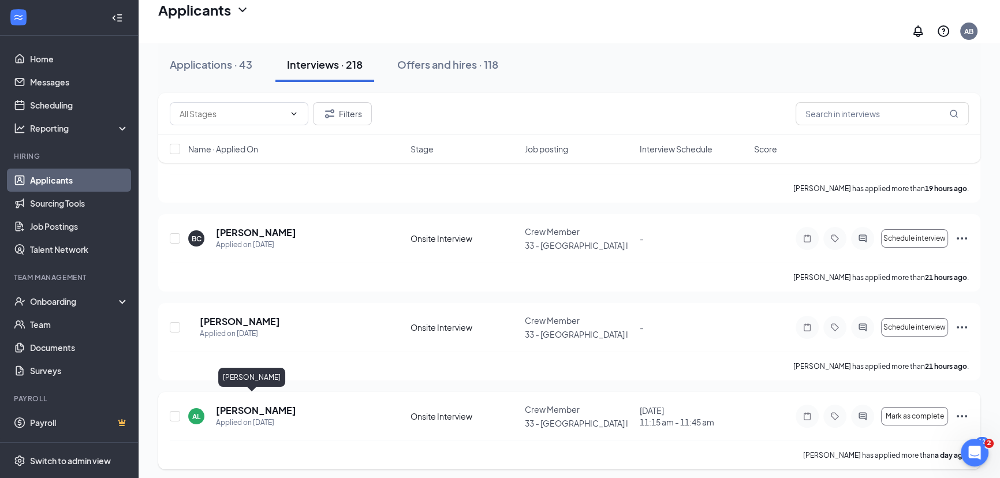
click at [252, 404] on h5 "[PERSON_NAME]" at bounding box center [256, 410] width 80 height 13
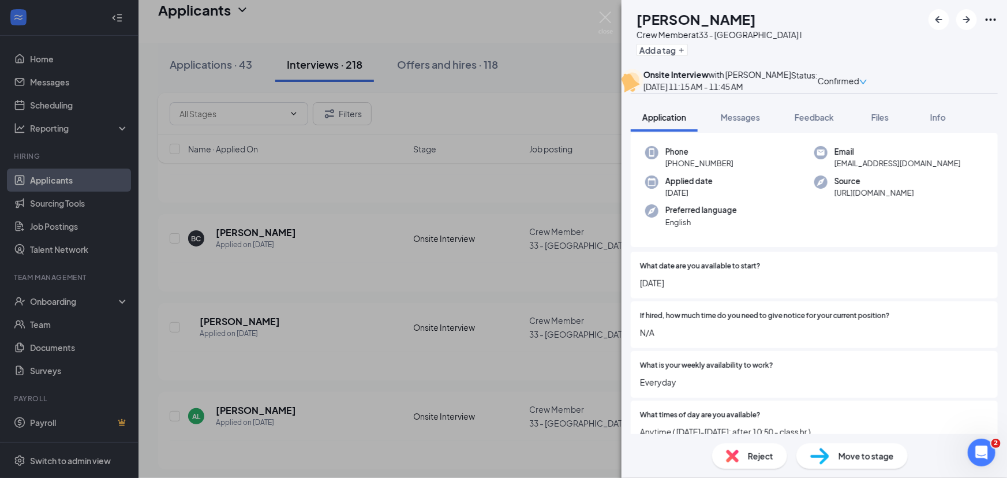
scroll to position [157, 0]
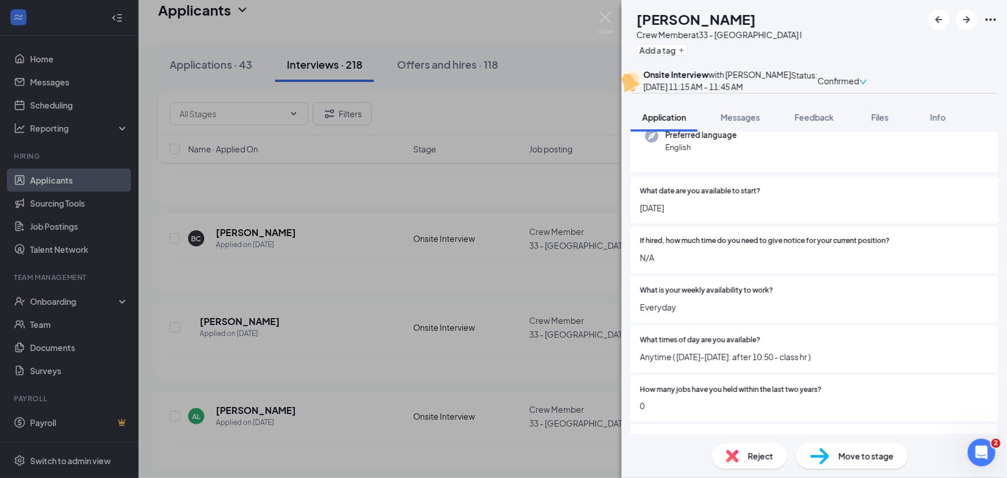
click at [312, 232] on div "AL [PERSON_NAME] Crew Member at 33 - Statesboro I Add a tag Onsite Interview wi…" at bounding box center [503, 239] width 1007 height 478
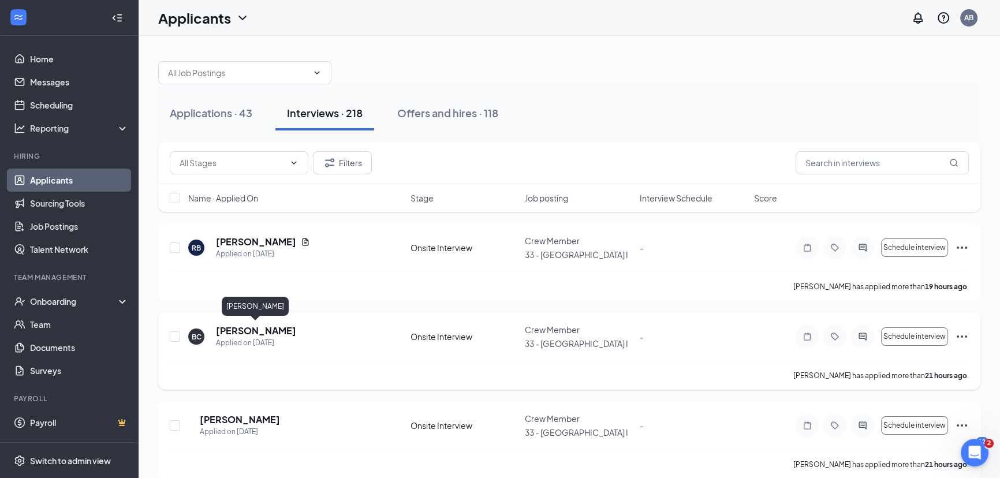
click at [246, 330] on h5 "[PERSON_NAME]" at bounding box center [256, 330] width 80 height 13
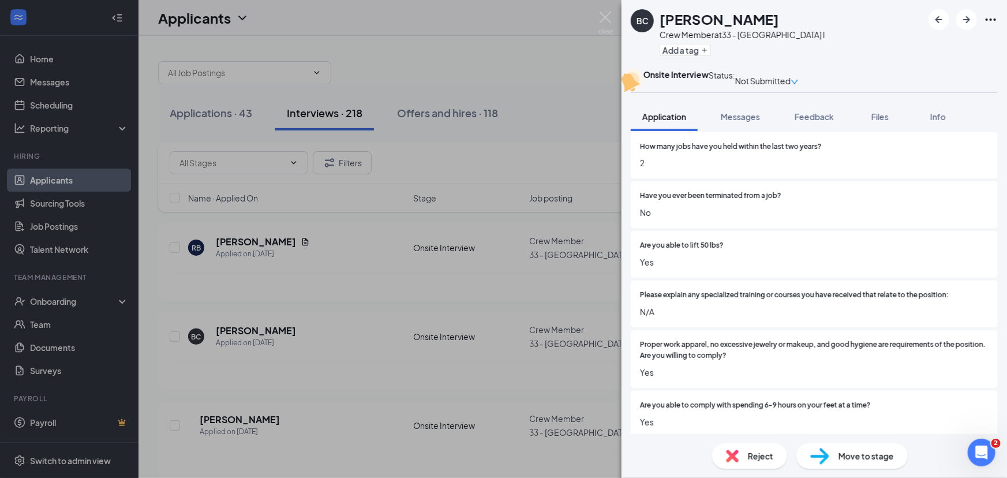
scroll to position [315, 0]
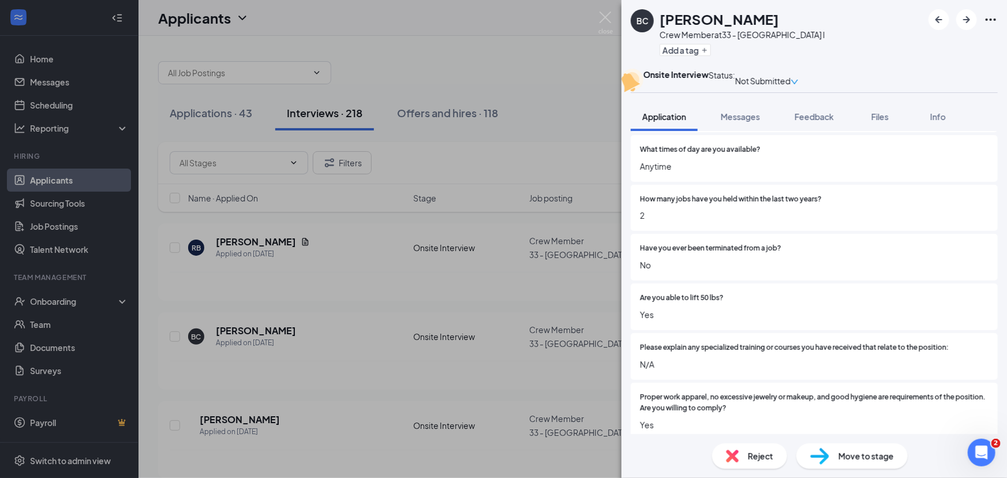
drag, startPoint x: 754, startPoint y: 364, endPoint x: 647, endPoint y: 257, distance: 150.6
click at [647, 257] on div "What date are you available to start? [DATE] If hired, how much time do you nee…" at bounding box center [814, 404] width 367 height 836
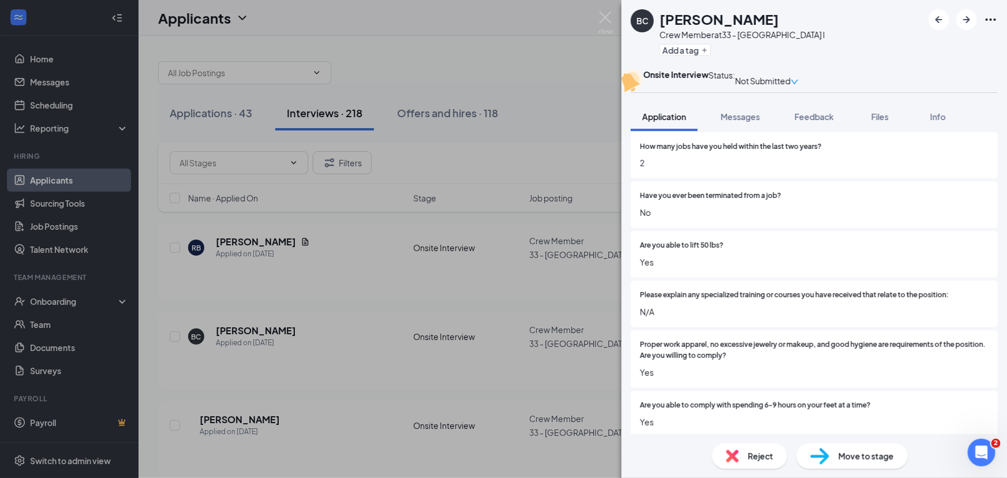
click at [693, 318] on span "N/A" at bounding box center [814, 311] width 349 height 13
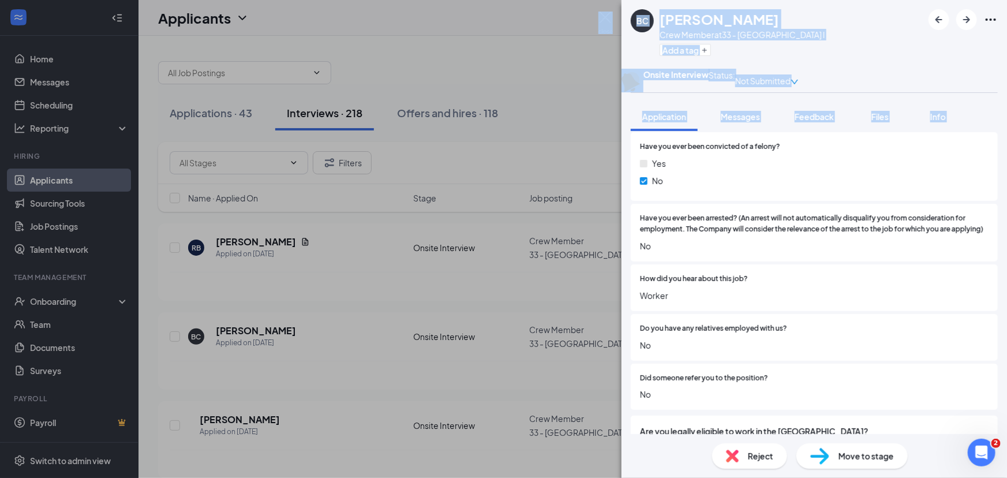
drag, startPoint x: 693, startPoint y: 340, endPoint x: 856, endPoint y: 502, distance: 230.2
click at [856, 477] on html "Home Messages Scheduling Reporting Hiring Applicants Sourcing Tools Job Posting…" at bounding box center [503, 239] width 1007 height 478
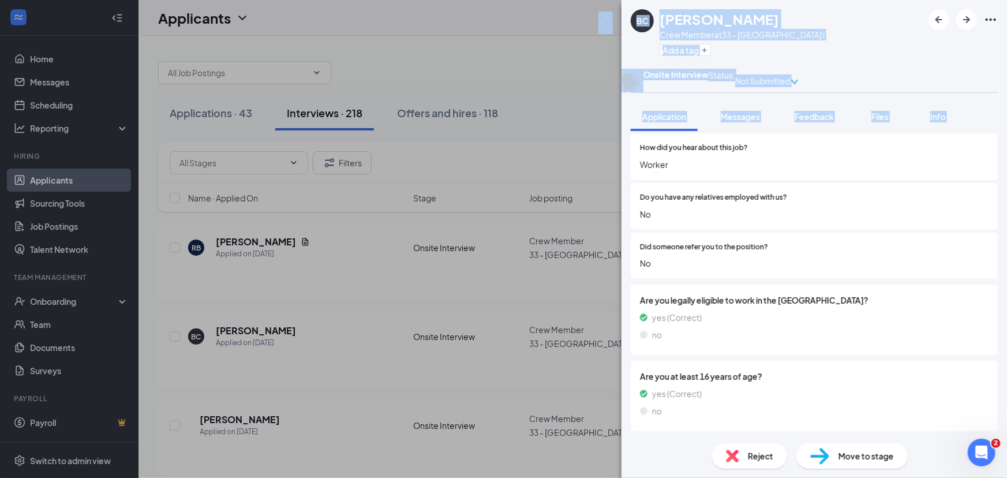
click at [204, 115] on div "BC [PERSON_NAME] Crew Member at 33 - Statesboro I Add a tag Onsite Interview St…" at bounding box center [503, 239] width 1007 height 478
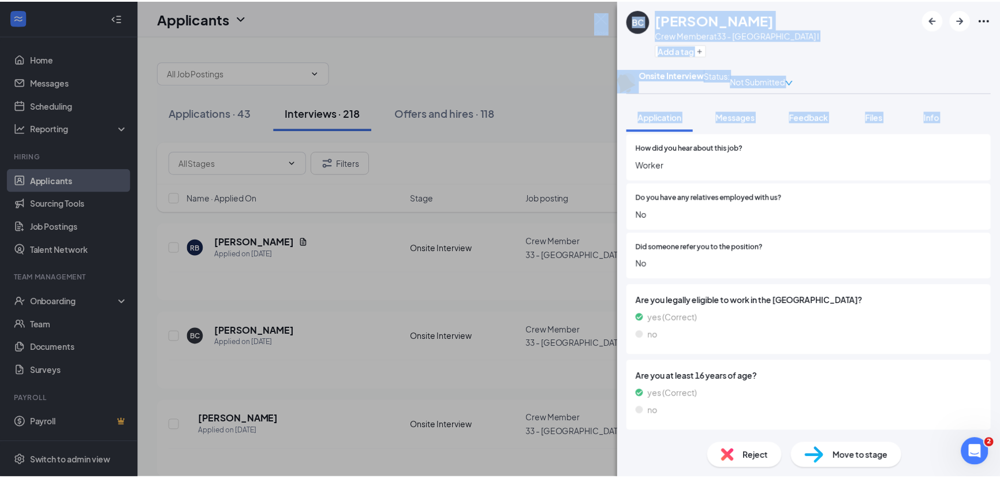
scroll to position [886, 0]
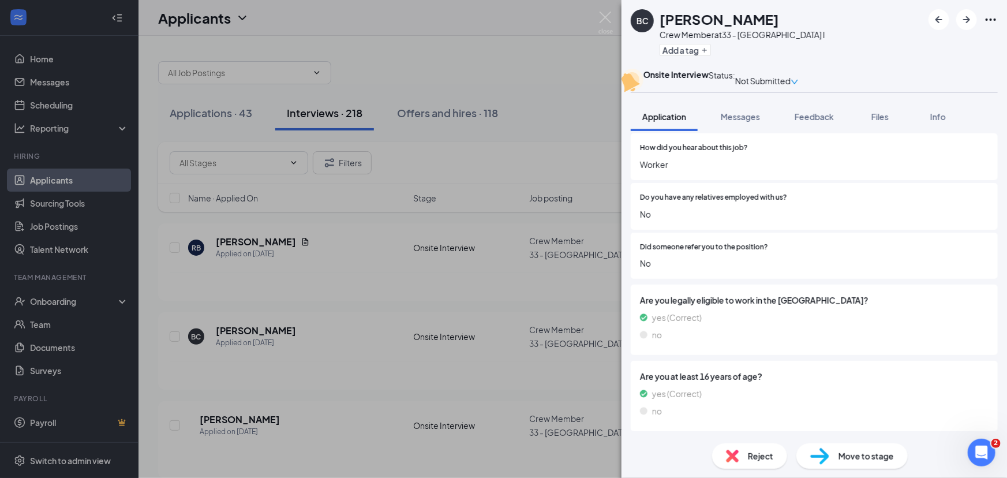
click at [203, 116] on div "BC [PERSON_NAME] Crew Member at 33 - Statesboro I Add a tag Onsite Interview St…" at bounding box center [503, 239] width 1007 height 478
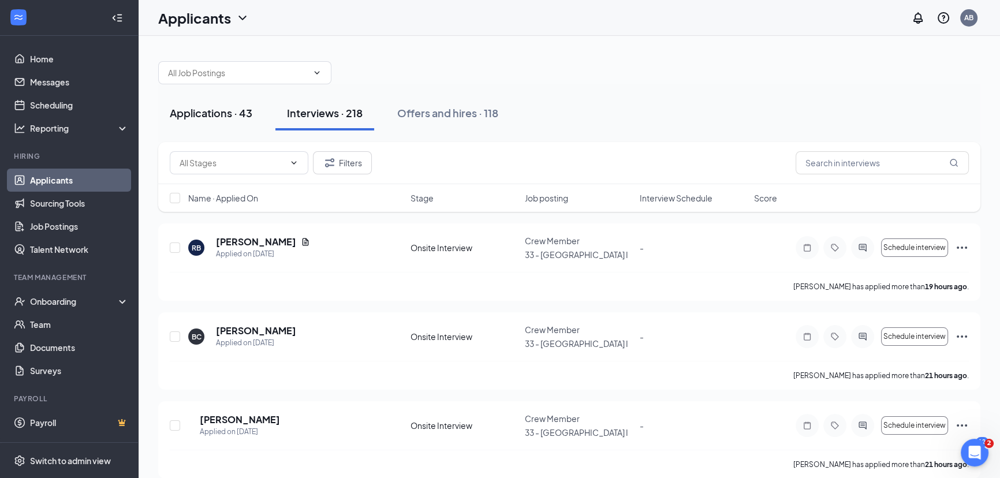
click at [214, 113] on div "Applications · 43" at bounding box center [211, 113] width 83 height 14
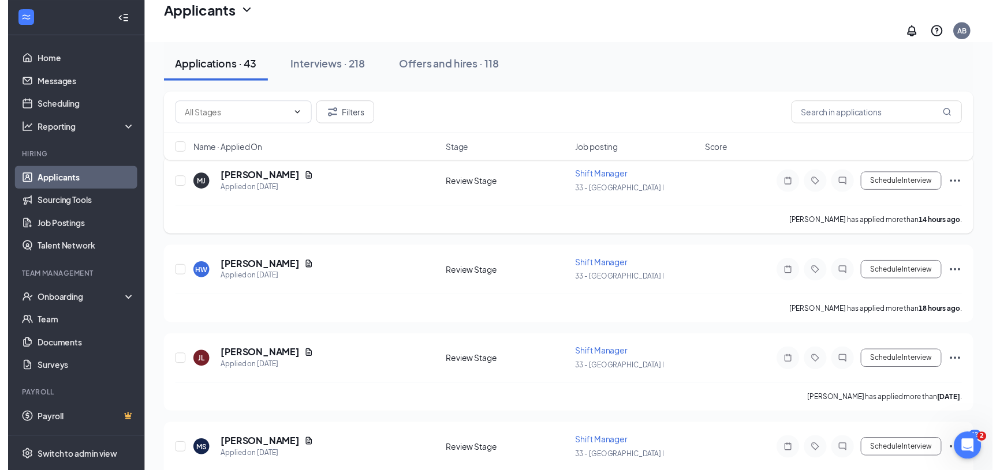
scroll to position [104, 0]
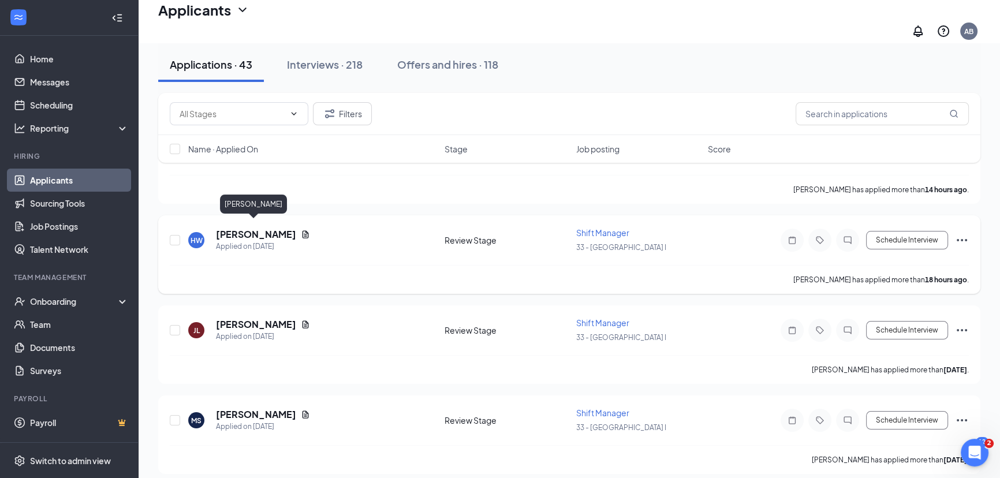
click at [257, 228] on h5 "[PERSON_NAME]" at bounding box center [256, 234] width 80 height 13
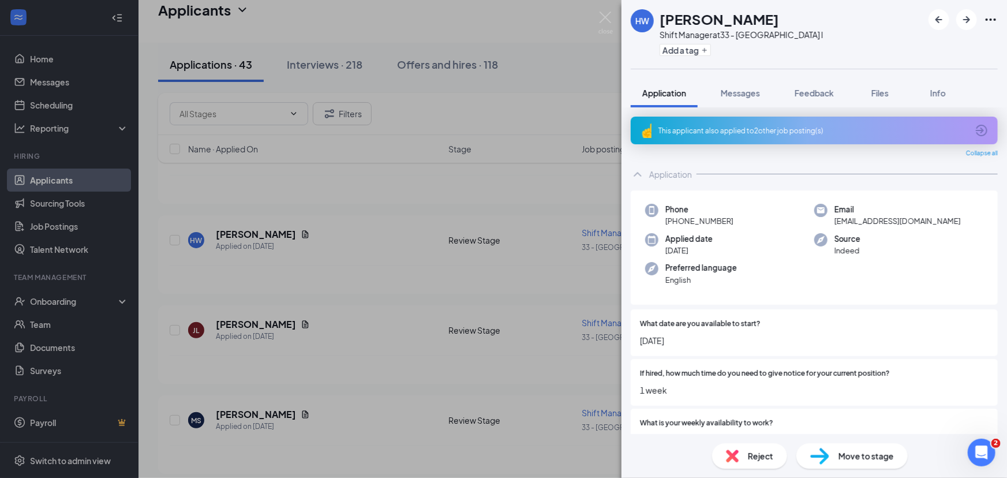
click at [717, 246] on div "Applied date [DATE]" at bounding box center [729, 245] width 169 height 24
click at [440, 102] on div "HW [PERSON_NAME] Shift Manager at 33 - Statesboro I Add a tag Application Messa…" at bounding box center [503, 239] width 1007 height 478
